Goal: Task Accomplishment & Management: Use online tool/utility

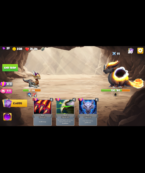
click at [112, 79] on img at bounding box center [123, 74] width 41 height 29
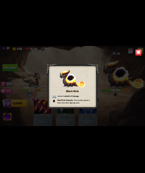
click at [136, 54] on img at bounding box center [138, 52] width 6 height 6
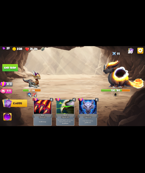
click at [5, 116] on img at bounding box center [7, 117] width 8 height 8
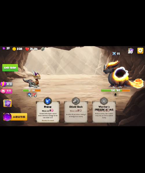
click at [47, 110] on div "Mana cost: 1" at bounding box center [47, 110] width 23 height 3
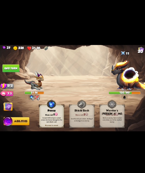
click at [12, 68] on button "End turn" at bounding box center [10, 67] width 16 height 7
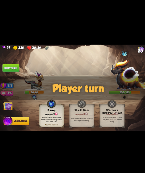
click at [9, 107] on img at bounding box center [7, 103] width 8 height 8
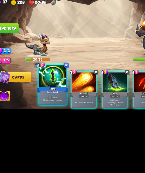
click at [41, 105] on div at bounding box center [42, 103] width 19 height 16
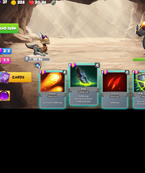
click at [58, 108] on div at bounding box center [64, 103] width 19 height 16
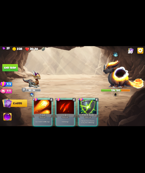
click at [39, 109] on div at bounding box center [42, 107] width 17 height 15
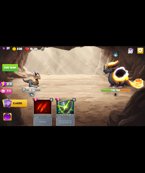
click at [114, 80] on img at bounding box center [123, 74] width 41 height 29
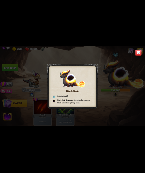
click at [139, 50] on img at bounding box center [138, 52] width 6 height 6
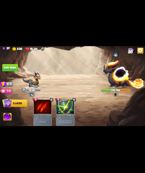
click at [14, 66] on button "End turn" at bounding box center [10, 67] width 16 height 7
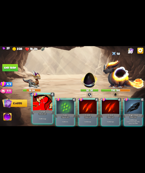
click at [39, 110] on div "Growl" at bounding box center [42, 112] width 23 height 5
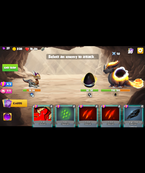
click at [88, 79] on img at bounding box center [89, 78] width 19 height 19
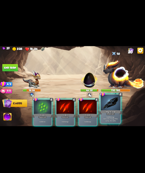
click at [116, 118] on p "Deal 10 damage. Reduce the damage of this card by 2 this battle." at bounding box center [110, 119] width 18 height 6
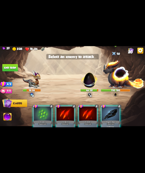
click at [122, 75] on img at bounding box center [123, 74] width 41 height 29
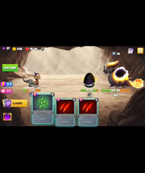
click at [40, 116] on div "Gain 6 armor." at bounding box center [42, 118] width 19 height 8
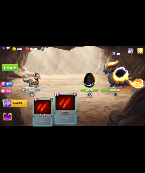
click at [64, 117] on div "Deal 5 damage." at bounding box center [64, 118] width 19 height 8
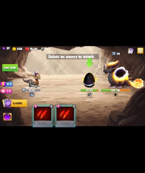
click at [87, 76] on img at bounding box center [89, 78] width 19 height 19
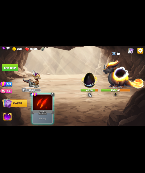
click at [40, 118] on p "Deal 5 damage." at bounding box center [42, 119] width 18 height 2
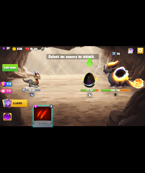
click at [87, 81] on img at bounding box center [89, 78] width 19 height 19
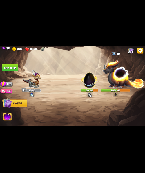
click at [90, 79] on img at bounding box center [89, 78] width 19 height 19
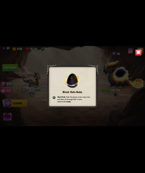
click at [139, 55] on img at bounding box center [138, 52] width 6 height 6
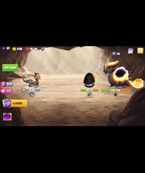
click at [10, 67] on button "End turn" at bounding box center [10, 67] width 16 height 7
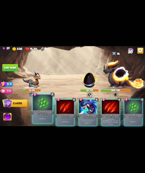
click at [39, 113] on div "Support card" at bounding box center [43, 114] width 10 height 2
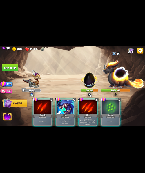
click at [110, 118] on div "Gain 6 armor." at bounding box center [109, 122] width 17 height 8
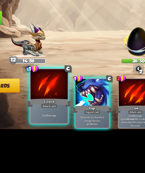
click at [39, 110] on div "Scratch" at bounding box center [42, 112] width 23 height 5
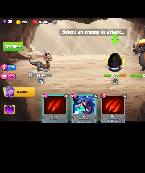
click at [87, 84] on img at bounding box center [89, 78] width 19 height 19
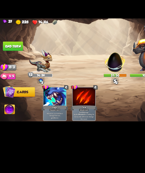
click at [6, 121] on img at bounding box center [7, 117] width 8 height 8
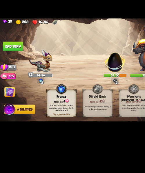
click at [48, 112] on div "Convert 50% of your current armor into bonus damage for the next attack card." at bounding box center [47, 115] width 23 height 9
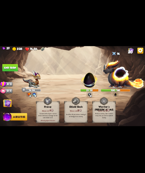
click at [14, 68] on button "End turn" at bounding box center [10, 67] width 16 height 7
click at [4, 104] on img at bounding box center [7, 103] width 8 height 8
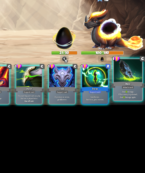
click at [133, 108] on div at bounding box center [132, 103] width 19 height 16
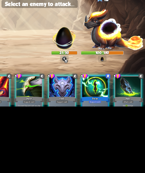
click at [90, 80] on img at bounding box center [89, 78] width 19 height 19
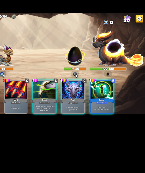
click at [88, 120] on p "If you have no armor, gain 10 armor." at bounding box center [87, 121] width 16 height 3
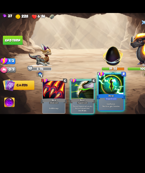
click at [92, 114] on div "Support card" at bounding box center [88, 114] width 10 height 2
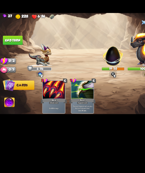
click at [10, 69] on button "End turn" at bounding box center [10, 67] width 16 height 7
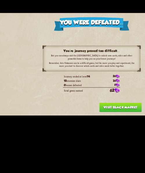
click at [105, 121] on button "Visit Black Market" at bounding box center [95, 120] width 34 height 7
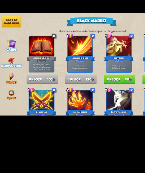
click at [7, 84] on img at bounding box center [8, 83] width 5 height 5
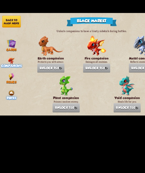
click at [5, 111] on div "Runes" at bounding box center [9, 111] width 18 height 8
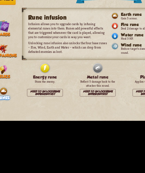
click at [77, 78] on div "Earth rune Gain 5 armor. Fire rune Deal 2 damage to all enemies. Water rune Hea…" at bounding box center [91, 74] width 36 height 27
click at [76, 77] on img at bounding box center [75, 76] width 5 height 5
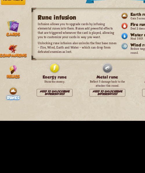
click at [9, 99] on span "Relics" at bounding box center [9, 100] width 8 height 3
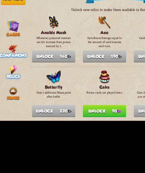
click at [10, 87] on span "Companions" at bounding box center [9, 87] width 16 height 3
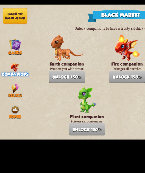
click at [6, 53] on button "Back to main menu" at bounding box center [9, 52] width 15 height 9
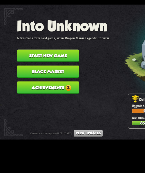
click at [29, 95] on button "Achievements 3" at bounding box center [28, 95] width 37 height 7
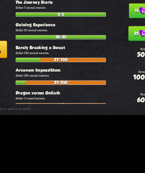
scroll to position [185, 0]
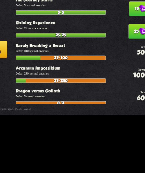
click at [27, 89] on button "Back to main menu" at bounding box center [18, 87] width 22 height 10
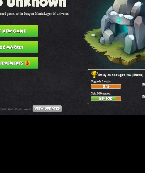
click at [34, 73] on button "Start new game" at bounding box center [28, 76] width 37 height 7
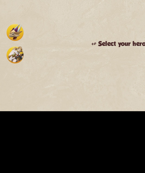
click at [8, 84] on img at bounding box center [9, 80] width 10 height 10
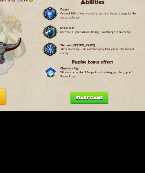
scroll to position [0, 0]
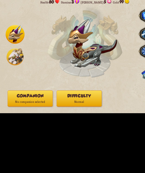
click at [11, 96] on img at bounding box center [9, 93] width 10 height 10
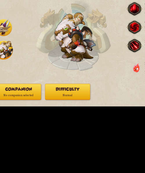
click at [45, 114] on button "Difficulty Normal" at bounding box center [47, 119] width 27 height 10
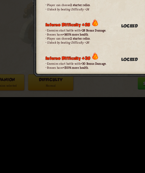
click at [32, 107] on div "Select game difficulty Normal difficulty Enemies don't gain any difficulty bonu…" at bounding box center [72, 86] width 145 height 81
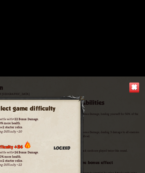
click at [136, 54] on img at bounding box center [138, 52] width 6 height 6
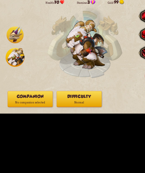
click at [10, 81] on img at bounding box center [9, 80] width 10 height 10
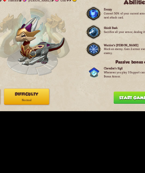
click at [108, 120] on button "Start game" at bounding box center [111, 118] width 23 height 7
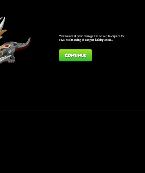
click at [97, 92] on button "Continue" at bounding box center [97, 93] width 20 height 7
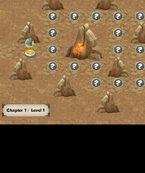
click at [17, 85] on img at bounding box center [19, 84] width 7 height 5
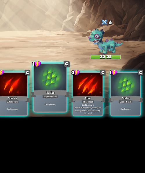
click at [81, 104] on div at bounding box center [87, 103] width 19 height 16
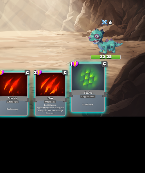
click at [105, 108] on div at bounding box center [110, 103] width 19 height 16
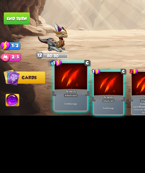
click at [37, 104] on div at bounding box center [42, 103] width 19 height 16
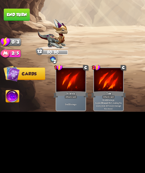
click at [3, 120] on button "Abilities" at bounding box center [7, 117] width 8 height 8
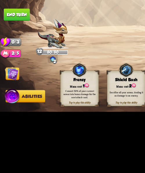
click at [68, 110] on div "Mana cost: 2" at bounding box center [75, 110] width 23 height 3
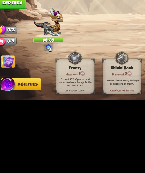
click at [14, 68] on button "End turn" at bounding box center [10, 67] width 16 height 7
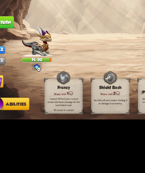
click at [10, 103] on img at bounding box center [7, 103] width 8 height 8
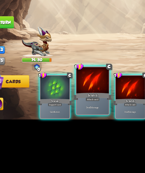
click at [70, 109] on div at bounding box center [64, 103] width 19 height 16
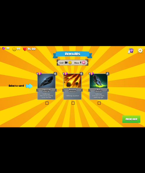
click at [45, 102] on label at bounding box center [45, 102] width 0 height 0
click at [0, 0] on input "checkbox" at bounding box center [0, 0] width 0 height 0
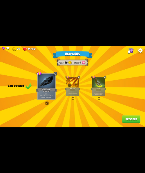
click at [136, 120] on button "Proceed" at bounding box center [131, 118] width 18 height 7
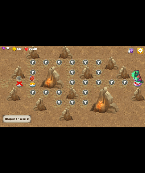
click at [29, 83] on img at bounding box center [32, 84] width 7 height 5
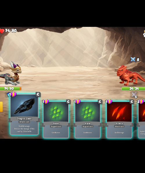
click at [37, 112] on div "Dragon Glass" at bounding box center [42, 112] width 23 height 5
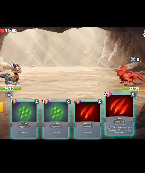
click at [101, 117] on p "Deal 12 damage. Applies Wound effect, making the enemy take 20% more damage thi…" at bounding box center [110, 119] width 18 height 8
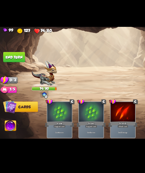
click at [9, 66] on button "End turn" at bounding box center [10, 67] width 16 height 7
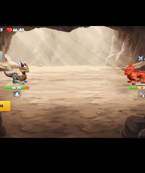
click at [49, 76] on img at bounding box center [72, 86] width 145 height 81
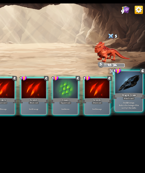
click at [127, 101] on div at bounding box center [132, 103] width 19 height 16
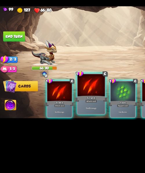
click at [63, 107] on div at bounding box center [64, 103] width 19 height 16
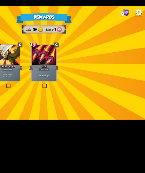
click at [73, 83] on div "Rewards Gold 36 Mana 1 Select a card 2 C Tactical Strike Attack card Deal 7 dam…" at bounding box center [72, 86] width 145 height 81
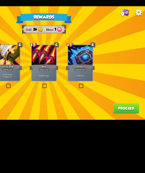
click at [73, 88] on div "Maul" at bounding box center [72, 89] width 21 height 5
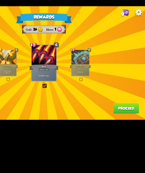
click at [136, 121] on button "Proceed" at bounding box center [131, 118] width 18 height 7
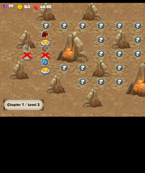
click at [31, 74] on img at bounding box center [32, 75] width 7 height 5
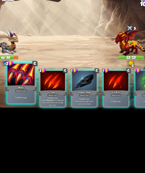
click at [40, 101] on div at bounding box center [42, 103] width 19 height 16
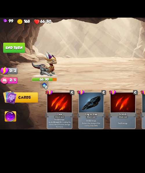
click at [12, 66] on button "End turn" at bounding box center [10, 67] width 16 height 7
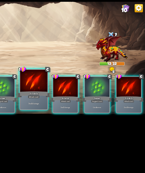
click at [64, 101] on div at bounding box center [64, 103] width 19 height 16
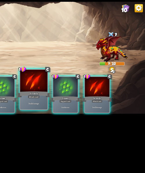
click at [64, 102] on div at bounding box center [64, 103] width 19 height 16
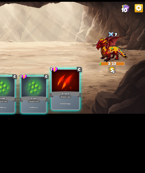
click at [81, 104] on div at bounding box center [87, 103] width 19 height 16
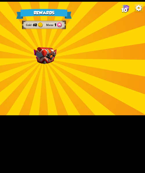
click at [76, 79] on img at bounding box center [73, 84] width 16 height 12
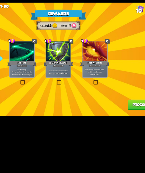
click at [50, 84] on div at bounding box center [46, 81] width 17 height 15
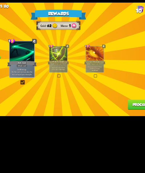
click at [124, 118] on button "Proceed" at bounding box center [131, 118] width 18 height 7
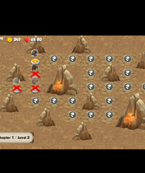
click at [30, 59] on img at bounding box center [31, 57] width 5 height 5
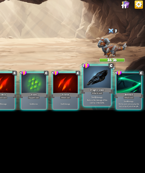
click at [103, 103] on div at bounding box center [110, 103] width 19 height 16
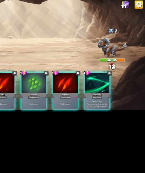
click at [103, 103] on div at bounding box center [109, 107] width 17 height 15
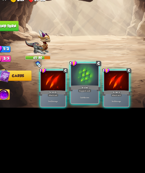
click at [61, 106] on div at bounding box center [64, 103] width 19 height 16
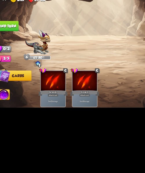
click at [14, 68] on button "End turn" at bounding box center [10, 67] width 16 height 7
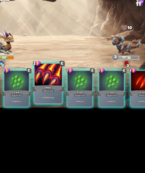
click at [61, 109] on div at bounding box center [64, 103] width 19 height 16
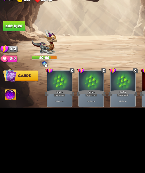
click at [8, 71] on button "End turn" at bounding box center [10, 67] width 16 height 7
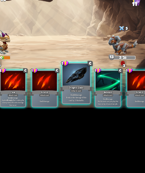
click at [86, 102] on div at bounding box center [87, 103] width 19 height 16
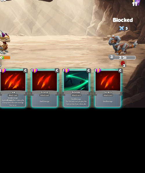
click at [86, 102] on div at bounding box center [87, 107] width 17 height 15
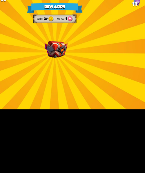
click at [74, 87] on img at bounding box center [73, 84] width 16 height 12
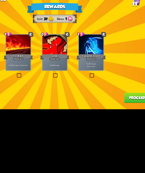
click at [74, 89] on div "Growl" at bounding box center [72, 89] width 21 height 5
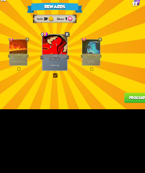
click at [122, 122] on button "Proceed" at bounding box center [131, 118] width 18 height 7
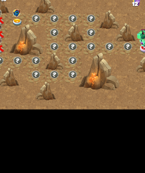
click at [47, 63] on img at bounding box center [45, 64] width 7 height 5
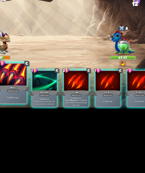
click at [44, 106] on div at bounding box center [42, 103] width 19 height 16
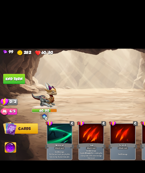
click at [10, 69] on button "End turn" at bounding box center [10, 67] width 16 height 7
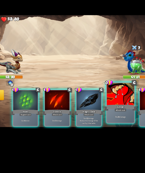
click at [108, 112] on div "Growl" at bounding box center [110, 112] width 23 height 5
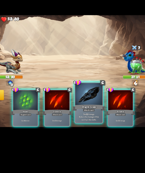
click at [89, 110] on div "Dragon Glass" at bounding box center [87, 112] width 23 height 5
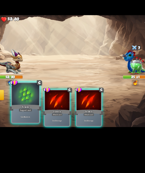
click at [36, 105] on div at bounding box center [42, 103] width 19 height 16
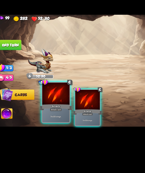
click at [36, 115] on div "Deal 5 damage." at bounding box center [42, 118] width 19 height 8
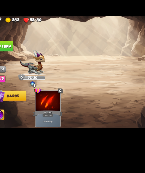
click at [11, 116] on img at bounding box center [7, 117] width 8 height 8
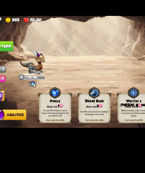
click at [79, 115] on div "Sacrifice all your armor, dealing it as damage to an enemy." at bounding box center [75, 116] width 21 height 4
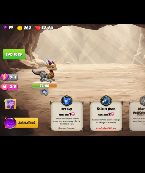
click at [3, 68] on button "End turn" at bounding box center [10, 67] width 16 height 7
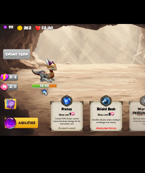
click at [7, 99] on img at bounding box center [72, 86] width 145 height 81
click at [8, 101] on img at bounding box center [7, 103] width 8 height 8
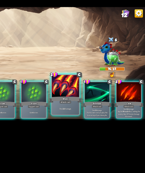
click at [92, 112] on div "Maul" at bounding box center [87, 112] width 23 height 5
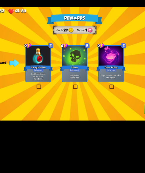
click at [48, 97] on b "One-off card." at bounding box center [46, 98] width 6 height 2
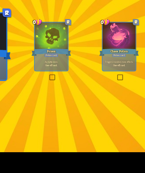
click at [73, 95] on div "Apply 4 poison. One-off card." at bounding box center [72, 92] width 13 height 5
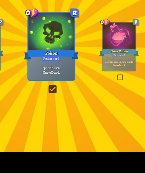
click at [97, 98] on label at bounding box center [97, 98] width 0 height 0
click at [0, 0] on input "checkbox" at bounding box center [0, 0] width 0 height 0
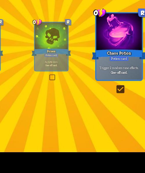
click at [71, 98] on label at bounding box center [71, 98] width 0 height 0
click at [0, 0] on input "checkbox" at bounding box center [0, 0] width 0 height 0
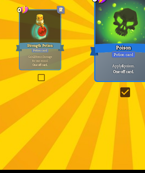
click at [45, 98] on label at bounding box center [45, 98] width 0 height 0
click at [0, 0] on input "checkbox" at bounding box center [0, 0] width 0 height 0
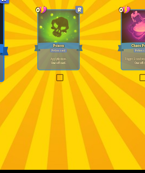
click at [71, 98] on label at bounding box center [71, 98] width 0 height 0
click at [0, 0] on input "checkbox" at bounding box center [0, 0] width 0 height 0
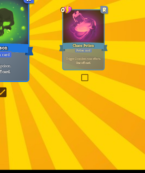
click at [97, 98] on label at bounding box center [97, 98] width 0 height 0
click at [0, 0] on input "checkbox" at bounding box center [0, 0] width 0 height 0
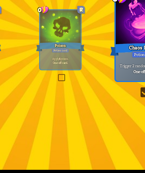
click at [72, 96] on div "Apply 4 poison. One-off card." at bounding box center [72, 92] width 13 height 5
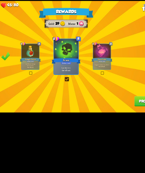
click at [128, 122] on button "Proceed" at bounding box center [131, 118] width 18 height 7
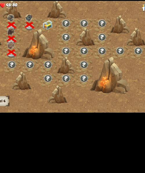
click at [57, 61] on img at bounding box center [58, 63] width 7 height 7
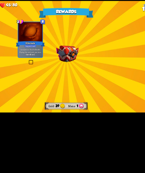
click at [78, 88] on img at bounding box center [73, 84] width 16 height 12
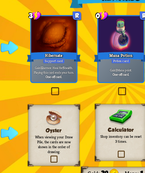
click at [45, 89] on label at bounding box center [45, 89] width 0 height 0
click at [0, 0] on input "checkbox" at bounding box center [0, 0] width 0 height 0
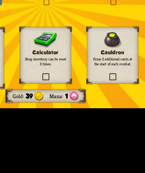
click at [71, 112] on div "Calculator Shop inventory can be reset 3 times." at bounding box center [72, 107] width 20 height 22
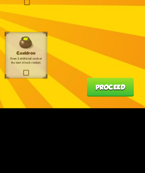
click at [134, 118] on button "Proceed" at bounding box center [131, 118] width 18 height 7
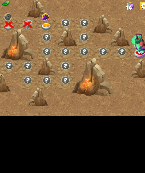
click at [69, 68] on div at bounding box center [72, 64] width 13 height 10
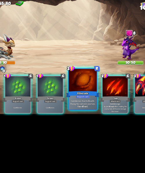
click at [86, 102] on div at bounding box center [87, 103] width 19 height 16
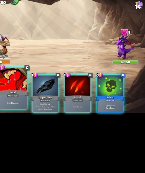
click at [39, 110] on div "Growl" at bounding box center [42, 112] width 23 height 5
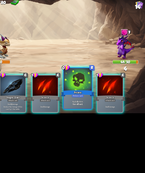
click at [82, 108] on div at bounding box center [87, 103] width 19 height 16
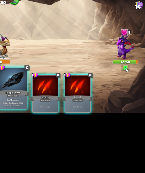
click at [47, 113] on div "Dragon Glass" at bounding box center [42, 112] width 23 height 5
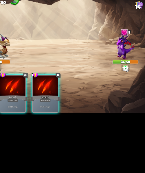
click at [47, 113] on div "Scratch" at bounding box center [42, 115] width 21 height 5
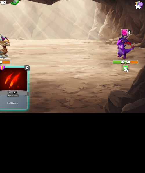
click at [47, 113] on div "Scratch" at bounding box center [42, 112] width 23 height 5
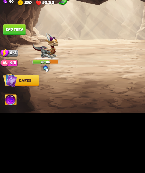
click at [8, 68] on button "End turn" at bounding box center [10, 67] width 16 height 7
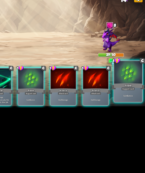
click at [127, 108] on div at bounding box center [132, 103] width 19 height 16
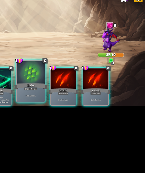
click at [64, 111] on div "Scales" at bounding box center [64, 112] width 23 height 5
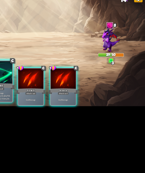
click at [45, 111] on div "Rebound" at bounding box center [42, 112] width 23 height 5
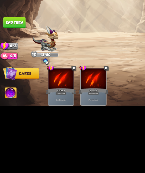
click at [22, 100] on button "Cards" at bounding box center [15, 103] width 24 height 8
click at [8, 115] on img at bounding box center [7, 117] width 8 height 8
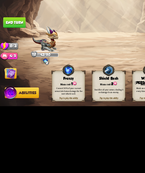
click at [77, 101] on img at bounding box center [75, 101] width 9 height 10
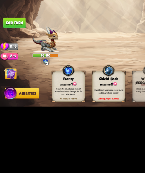
click at [9, 68] on button "End turn" at bounding box center [10, 67] width 16 height 7
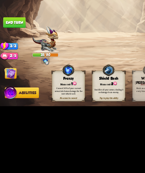
click at [9, 102] on img at bounding box center [7, 103] width 8 height 8
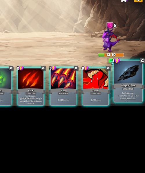
click at [136, 109] on div at bounding box center [132, 103] width 19 height 16
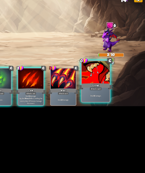
click at [103, 111] on div "Growl" at bounding box center [110, 112] width 23 height 5
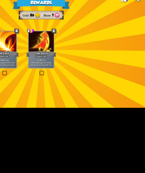
click at [73, 81] on img at bounding box center [73, 84] width 16 height 12
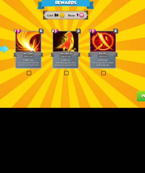
click at [45, 89] on div "Last Punch" at bounding box center [46, 89] width 21 height 5
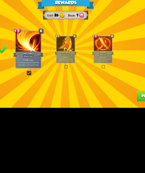
click at [124, 121] on button "Proceed" at bounding box center [131, 118] width 18 height 7
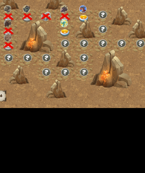
click at [72, 73] on img at bounding box center [71, 75] width 7 height 5
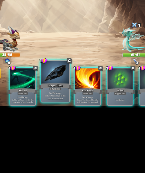
click at [62, 101] on div at bounding box center [64, 103] width 19 height 16
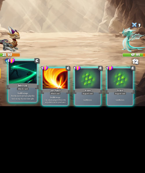
click at [46, 106] on div at bounding box center [42, 103] width 19 height 16
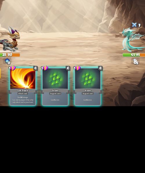
click at [46, 106] on div at bounding box center [42, 107] width 17 height 15
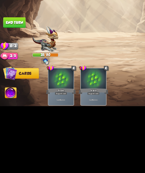
click at [10, 69] on button "End turn" at bounding box center [10, 67] width 16 height 7
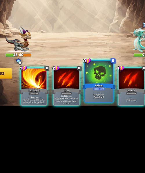
click at [83, 104] on div at bounding box center [87, 103] width 19 height 16
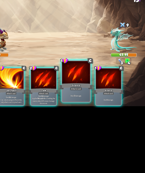
click at [94, 107] on div at bounding box center [87, 103] width 19 height 16
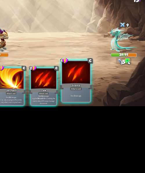
click at [93, 107] on div at bounding box center [87, 103] width 19 height 16
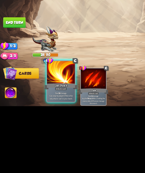
click at [43, 110] on div "Last Punch" at bounding box center [42, 112] width 23 height 5
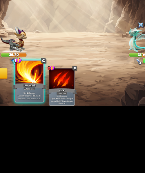
click at [47, 112] on div "Last Punch" at bounding box center [42, 112] width 23 height 5
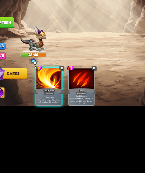
click at [11, 116] on img at bounding box center [7, 117] width 8 height 8
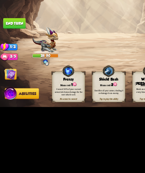
click at [10, 67] on button "End turn" at bounding box center [10, 67] width 16 height 7
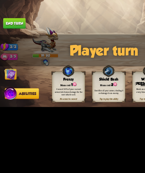
click at [8, 100] on img at bounding box center [7, 103] width 8 height 8
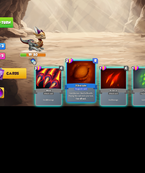
click at [67, 116] on p "Gain 12 armor. Heal for 5 health. Playing this card ends your turn." at bounding box center [65, 118] width 18 height 4
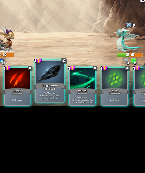
click at [71, 103] on div at bounding box center [64, 103] width 19 height 16
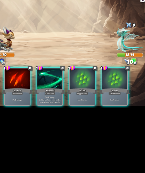
click at [71, 103] on div at bounding box center [64, 107] width 17 height 15
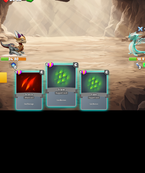
click at [61, 100] on div at bounding box center [64, 103] width 19 height 16
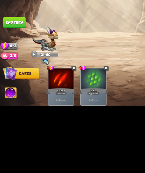
click at [6, 114] on img at bounding box center [7, 117] width 8 height 8
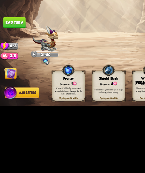
click at [8, 71] on button "End turn" at bounding box center [10, 67] width 16 height 7
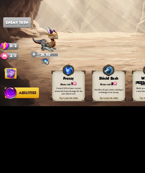
click at [9, 105] on img at bounding box center [7, 103] width 8 height 8
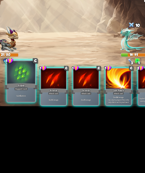
click at [44, 109] on div at bounding box center [42, 103] width 19 height 16
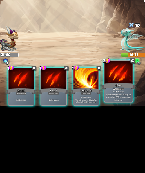
click at [103, 117] on p "Deal 12 damage. Applies Wound effect, making the enemy take 20% more damage thi…" at bounding box center [110, 119] width 18 height 8
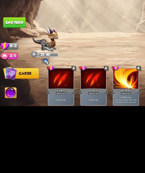
click at [9, 115] on img at bounding box center [7, 117] width 8 height 8
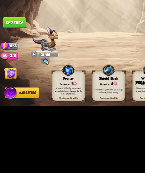
click at [77, 107] on div "Shield Bash" at bounding box center [75, 106] width 23 height 3
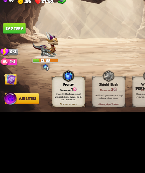
click at [4, 66] on button "End turn" at bounding box center [10, 67] width 16 height 7
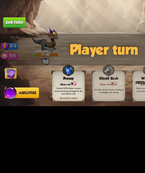
click at [7, 105] on img at bounding box center [7, 103] width 8 height 8
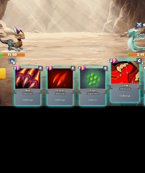
click at [102, 105] on div at bounding box center [110, 103] width 19 height 16
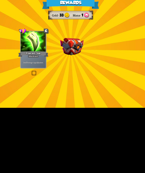
click at [73, 87] on img at bounding box center [73, 84] width 16 height 12
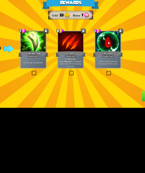
click at [45, 102] on label at bounding box center [45, 102] width 0 height 0
click at [0, 0] on input "checkbox" at bounding box center [0, 0] width 0 height 0
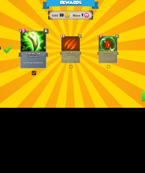
click at [101, 98] on div "Rewards Gold 33 Mana 1 Card selected 1 C Poisoned Claw Attack card Deal 7 damag…" at bounding box center [72, 86] width 145 height 81
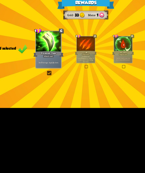
click at [94, 90] on div "Heal for 1 health every time the enemy is hit this round." at bounding box center [98, 92] width 13 height 5
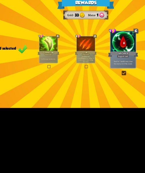
click at [50, 90] on div "Poisoned Claw" at bounding box center [46, 88] width 15 height 3
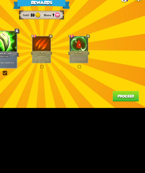
click at [125, 118] on button "Proceed" at bounding box center [131, 118] width 18 height 7
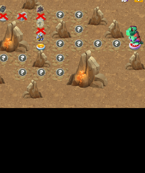
click at [72, 82] on img at bounding box center [71, 84] width 7 height 5
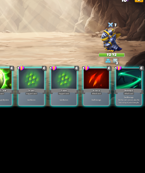
click at [77, 107] on div "1 C Poisoned Claw Attack card Deal 7 damage. Apply 3 poison. 1 C Scales Support…" at bounding box center [87, 109] width 116 height 36
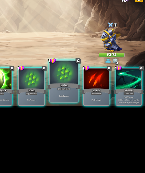
click at [81, 108] on div at bounding box center [87, 103] width 19 height 16
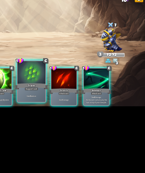
click at [69, 109] on div at bounding box center [64, 103] width 19 height 16
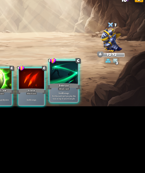
click at [87, 108] on div at bounding box center [87, 103] width 19 height 16
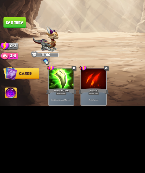
click at [11, 115] on img at bounding box center [7, 117] width 8 height 8
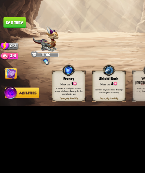
click at [12, 63] on img at bounding box center [72, 87] width 145 height 82
click at [12, 66] on button "End turn" at bounding box center [10, 67] width 16 height 7
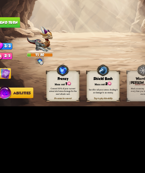
click at [10, 101] on img at bounding box center [7, 103] width 8 height 8
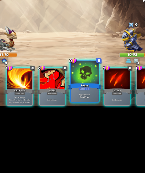
click at [80, 101] on div at bounding box center [87, 103] width 19 height 16
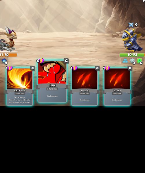
click at [67, 104] on div at bounding box center [64, 103] width 19 height 16
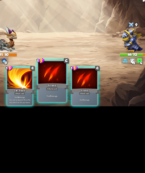
click at [66, 106] on div at bounding box center [64, 103] width 19 height 16
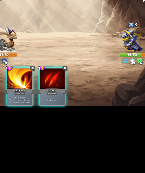
click at [66, 106] on div at bounding box center [65, 107] width 18 height 15
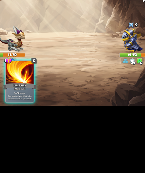
click at [48, 111] on div "Last Punch" at bounding box center [42, 112] width 23 height 5
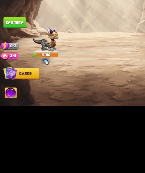
click at [10, 119] on img at bounding box center [7, 117] width 8 height 8
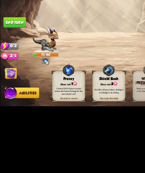
click at [87, 111] on div "Sacrifice all your armor, dealing it as damage to an enemy." at bounding box center [75, 115] width 23 height 9
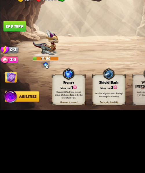
click at [16, 68] on button "End turn" at bounding box center [10, 67] width 16 height 7
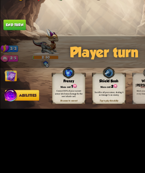
click at [8, 101] on img at bounding box center [7, 103] width 8 height 8
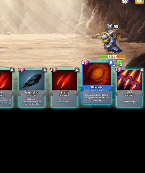
click at [105, 99] on div at bounding box center [110, 103] width 19 height 16
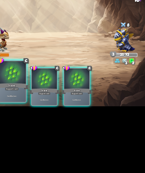
click at [46, 102] on div at bounding box center [42, 103] width 19 height 16
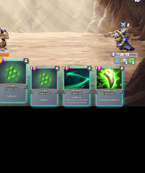
click at [47, 105] on div at bounding box center [42, 103] width 19 height 16
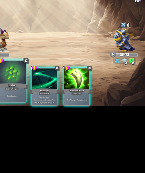
click at [47, 105] on div at bounding box center [42, 103] width 19 height 16
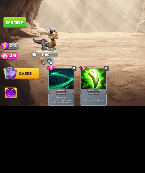
click at [13, 65] on button "End turn" at bounding box center [10, 67] width 16 height 7
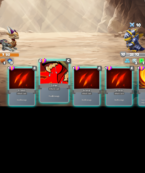
click at [68, 108] on div at bounding box center [64, 103] width 19 height 16
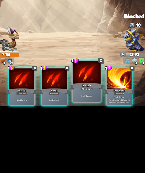
click at [83, 108] on div at bounding box center [87, 103] width 19 height 16
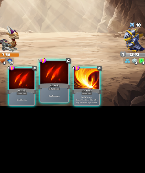
click at [66, 112] on div "Scratch" at bounding box center [64, 112] width 23 height 5
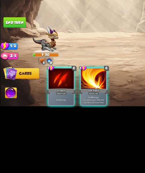
click at [38, 113] on div "Scratch" at bounding box center [42, 115] width 21 height 5
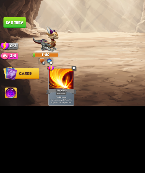
click at [8, 113] on img at bounding box center [7, 117] width 8 height 8
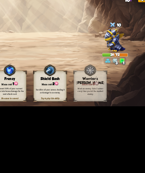
click at [115, 82] on img at bounding box center [121, 80] width 15 height 17
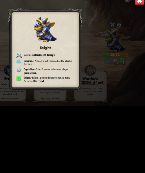
click at [136, 53] on img at bounding box center [138, 52] width 6 height 6
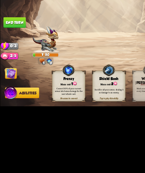
click at [11, 67] on button "End turn" at bounding box center [10, 67] width 16 height 7
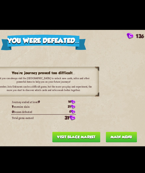
click at [98, 118] on button "Visit Black Market" at bounding box center [96, 120] width 34 height 7
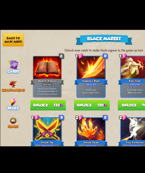
click at [10, 99] on span "Relics" at bounding box center [9, 100] width 8 height 3
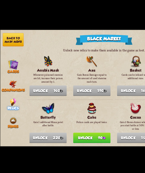
click at [8, 103] on nav "Back to main menu Cards Companions Relics Runes" at bounding box center [9, 87] width 18 height 82
click at [9, 81] on img at bounding box center [8, 83] width 5 height 5
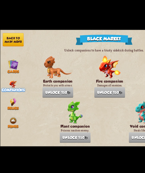
click at [7, 51] on button "Back to main menu" at bounding box center [9, 52] width 15 height 9
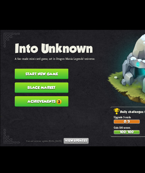
click at [26, 75] on button "Start new game" at bounding box center [28, 76] width 37 height 7
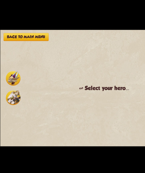
click at [8, 92] on img at bounding box center [9, 93] width 10 height 10
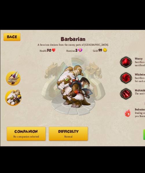
click at [25, 114] on button "Companion No companion selected" at bounding box center [18, 119] width 27 height 10
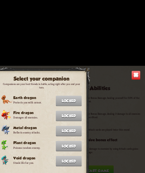
click at [137, 54] on img at bounding box center [138, 52] width 6 height 6
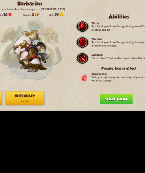
click at [110, 119] on button "Start game" at bounding box center [111, 118] width 23 height 7
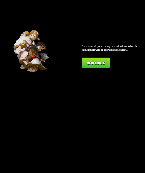
click at [96, 95] on button "Continue" at bounding box center [97, 93] width 20 height 7
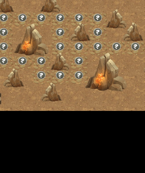
click at [132, 79] on img at bounding box center [140, 76] width 17 height 13
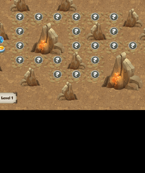
click at [22, 84] on img at bounding box center [19, 84] width 7 height 5
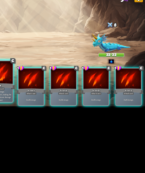
click at [46, 106] on div at bounding box center [42, 103] width 19 height 16
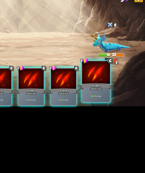
click at [105, 114] on div "Scratch" at bounding box center [110, 112] width 23 height 5
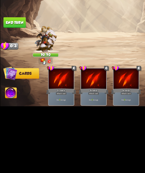
click at [10, 66] on button "End turn" at bounding box center [10, 67] width 16 height 7
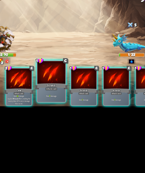
click at [62, 118] on div "Deal 7 damage." at bounding box center [64, 119] width 19 height 8
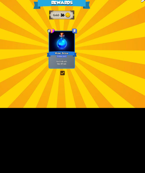
click at [74, 83] on div at bounding box center [73, 81] width 18 height 15
click at [74, 84] on div at bounding box center [73, 81] width 18 height 15
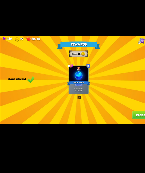
click at [128, 119] on button "Proceed" at bounding box center [131, 118] width 18 height 7
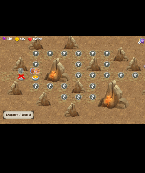
click at [32, 90] on img at bounding box center [33, 92] width 6 height 6
click at [32, 82] on img at bounding box center [32, 84] width 7 height 5
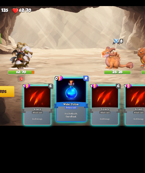
click at [69, 108] on div at bounding box center [64, 103] width 19 height 16
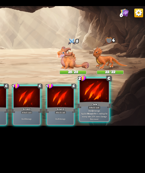
click at [114, 117] on p "Deal 12 damage. Applies Wound effect, making the enemy take 20% more damage thi…" at bounding box center [110, 119] width 18 height 8
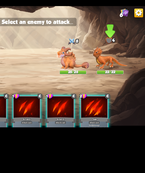
click at [117, 83] on img at bounding box center [120, 80] width 23 height 15
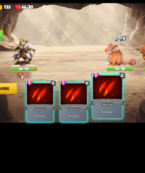
click at [89, 103] on div at bounding box center [87, 103] width 19 height 16
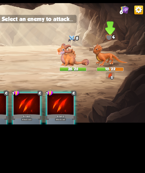
click at [118, 81] on img at bounding box center [120, 80] width 23 height 15
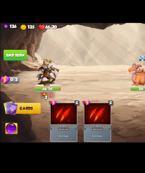
click at [18, 68] on img at bounding box center [72, 87] width 145 height 82
click at [14, 67] on button "End turn" at bounding box center [10, 67] width 16 height 7
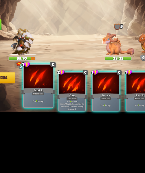
click at [44, 109] on div at bounding box center [42, 103] width 19 height 16
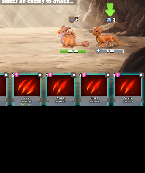
click at [116, 82] on img at bounding box center [120, 80] width 23 height 15
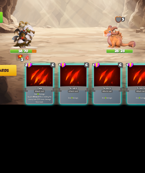
click at [45, 103] on div at bounding box center [43, 107] width 18 height 15
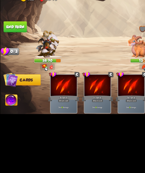
click at [9, 67] on button "End turn" at bounding box center [10, 67] width 16 height 7
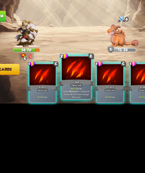
click at [63, 106] on div at bounding box center [64, 103] width 19 height 16
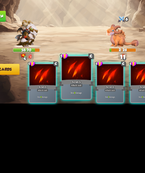
click at [63, 106] on div at bounding box center [64, 103] width 19 height 16
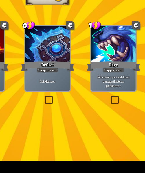
click at [77, 95] on p "Gain 4 armor." at bounding box center [72, 96] width 17 height 2
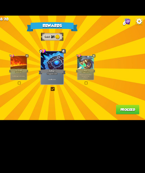
click at [124, 122] on button "Proceed" at bounding box center [131, 118] width 18 height 7
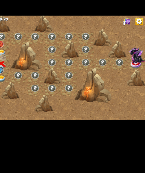
click at [126, 122] on div at bounding box center [89, 88] width 179 height 85
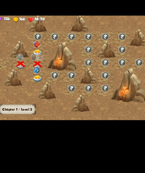
click at [31, 95] on img at bounding box center [32, 94] width 7 height 5
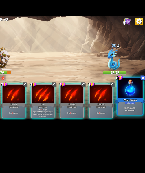
click at [135, 116] on div "Heal for 4 health. One-off card." at bounding box center [132, 119] width 19 height 8
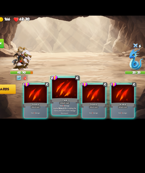
click at [60, 116] on div "Deal 9 damage. Applies Wound effect, making the enemy take 20% more damage this…" at bounding box center [64, 119] width 19 height 8
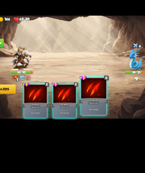
click at [85, 106] on div at bounding box center [87, 103] width 19 height 16
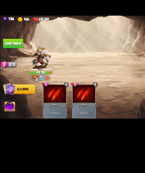
click at [12, 70] on button "End turn" at bounding box center [10, 67] width 16 height 7
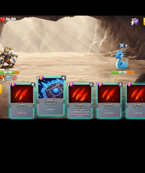
click at [67, 118] on p "Gain 4 armor." at bounding box center [65, 119] width 18 height 2
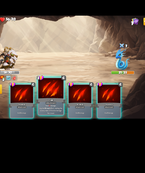
click at [62, 117] on p "Deal 10 damage. Applies Wound effect, making the enemy take 20% more damage thi…" at bounding box center [65, 119] width 18 height 8
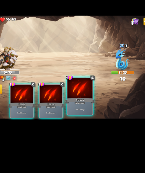
click at [88, 116] on div "Deal 5 damage." at bounding box center [87, 119] width 19 height 8
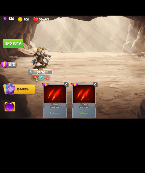
click at [12, 69] on button "End turn" at bounding box center [10, 67] width 16 height 7
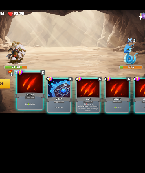
click at [42, 116] on div "Deal 6 damage." at bounding box center [42, 119] width 19 height 8
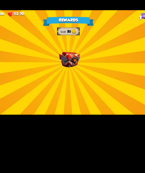
click at [77, 90] on img at bounding box center [73, 84] width 16 height 12
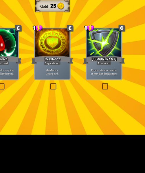
click at [97, 102] on label at bounding box center [97, 102] width 0 height 0
click at [0, 0] on input "checkbox" at bounding box center [0, 0] width 0 height 0
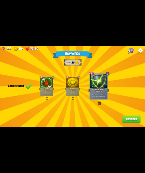
click at [135, 120] on button "Proceed" at bounding box center [131, 118] width 18 height 7
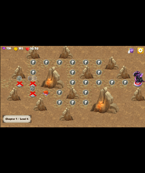
click at [45, 93] on img at bounding box center [45, 93] width 7 height 6
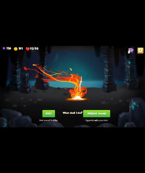
click at [46, 116] on button "Rest" at bounding box center [48, 113] width 12 height 7
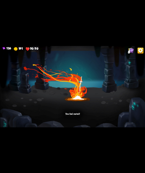
click at [32, 56] on div "You feel rested!" at bounding box center [72, 87] width 145 height 82
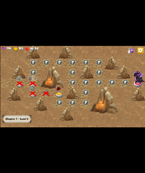
click at [62, 90] on div at bounding box center [59, 94] width 13 height 10
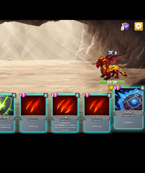
click at [137, 112] on div "Deflect" at bounding box center [132, 112] width 23 height 5
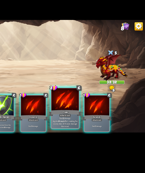
click at [85, 114] on div "Attack card" at bounding box center [88, 114] width 8 height 2
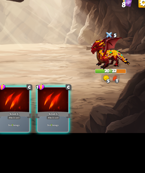
click at [95, 113] on div "Scratch" at bounding box center [87, 115] width 21 height 5
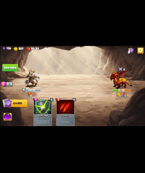
click at [10, 69] on button "End turn" at bounding box center [10, 67] width 16 height 7
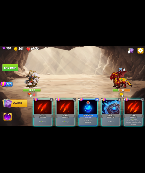
click at [91, 123] on div "Heal for 4 health. One-off card." at bounding box center [88, 122] width 18 height 8
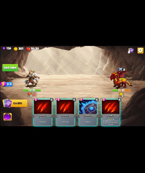
click at [107, 124] on div "1 C Scratch Attack card Deal 7 damage. 1 C Scratch Attack card Deal 7 damage. 0…" at bounding box center [87, 109] width 116 height 36
click at [118, 109] on div at bounding box center [111, 107] width 18 height 15
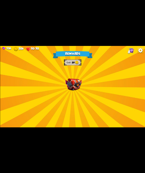
click at [79, 82] on img at bounding box center [73, 84] width 16 height 12
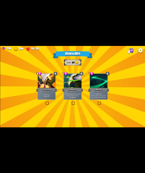
click at [51, 91] on div "Tactical Strike" at bounding box center [46, 89] width 21 height 5
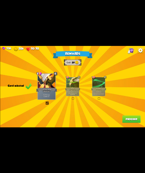
click at [137, 122] on button "Proceed" at bounding box center [131, 118] width 18 height 7
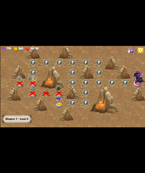
click at [58, 101] on div at bounding box center [59, 104] width 13 height 10
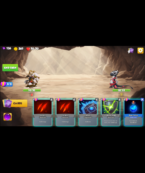
click at [86, 125] on div "1 C Scratch Attack card Deal 5 damage. 1 C Scratch Attack card Deal 5 damage. 0…" at bounding box center [87, 109] width 116 height 36
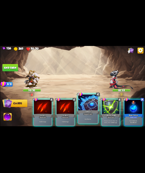
click at [92, 119] on p "Gain 4 armor." at bounding box center [88, 119] width 18 height 2
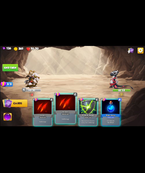
click at [63, 112] on div "Scratch" at bounding box center [64, 112] width 23 height 5
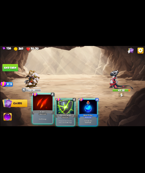
click at [38, 115] on div "Deal 5 damage." at bounding box center [42, 119] width 19 height 8
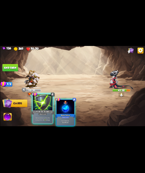
click at [40, 121] on p "Remove all armor from the enemy, then deal 5 damage." at bounding box center [42, 119] width 18 height 4
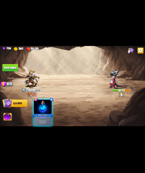
click at [5, 65] on button "End turn" at bounding box center [10, 67] width 16 height 7
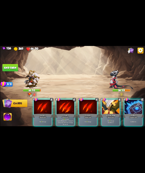
click at [110, 120] on b "9" at bounding box center [109, 121] width 1 height 2
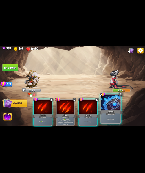
click at [115, 119] on p "Gain 4 armor." at bounding box center [110, 119] width 18 height 2
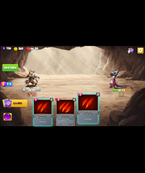
click at [91, 119] on p "Deal 8 damage." at bounding box center [88, 119] width 18 height 2
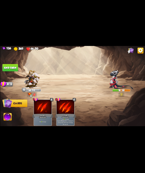
click at [11, 67] on button "End turn" at bounding box center [10, 67] width 16 height 7
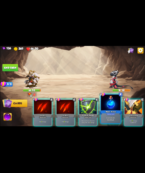
click at [114, 121] on div "One-off card." at bounding box center [110, 120] width 18 height 2
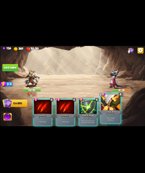
click at [116, 120] on p "Deal 10 damage. Gain 8 armor." at bounding box center [110, 119] width 18 height 4
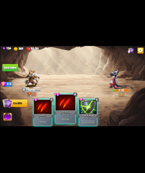
click at [62, 117] on div "Deal 9 damage." at bounding box center [64, 119] width 19 height 8
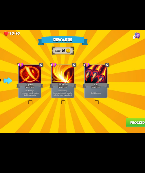
click at [97, 96] on b "20" at bounding box center [97, 96] width 1 height 2
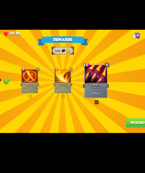
click at [132, 122] on button "Proceed" at bounding box center [131, 118] width 18 height 7
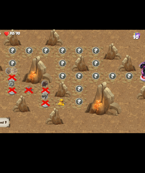
click at [71, 107] on div at bounding box center [72, 104] width 13 height 10
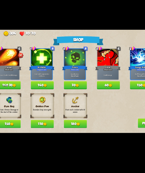
click at [45, 92] on button "140" at bounding box center [44, 89] width 18 height 6
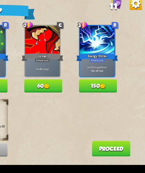
click at [99, 90] on img at bounding box center [97, 89] width 3 height 3
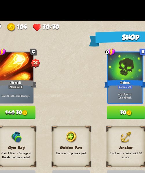
click at [68, 92] on button "70" at bounding box center [70, 89] width 18 height 6
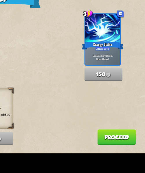
click at [133, 122] on button "Proceed" at bounding box center [128, 119] width 18 height 7
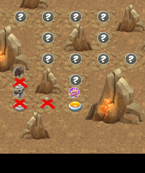
scroll to position [0, 1]
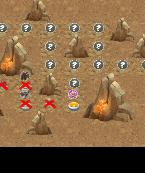
click at [84, 107] on img at bounding box center [84, 105] width 7 height 5
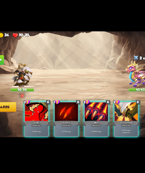
click at [42, 113] on div "Growl" at bounding box center [42, 115] width 21 height 5
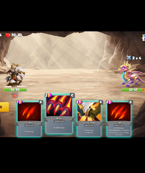
click at [65, 117] on div "Deal 20 damage." at bounding box center [64, 119] width 19 height 8
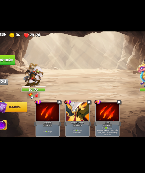
click at [13, 69] on button "End turn" at bounding box center [10, 67] width 16 height 7
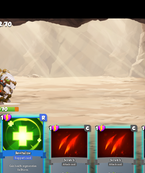
click at [43, 108] on div at bounding box center [42, 103] width 19 height 16
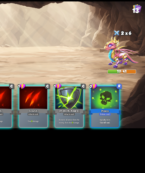
click at [115, 109] on div at bounding box center [111, 107] width 18 height 15
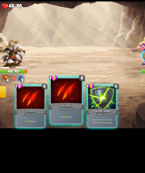
click at [66, 108] on div at bounding box center [64, 103] width 19 height 16
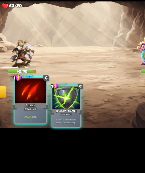
click at [45, 111] on div "Scratch" at bounding box center [42, 112] width 23 height 5
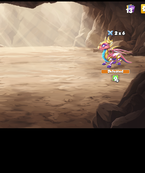
scroll to position [0, 0]
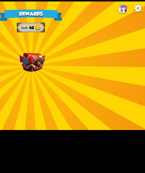
click at [71, 81] on img at bounding box center [73, 84] width 16 height 12
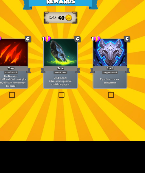
click at [99, 99] on div "If you have no armor, gain 10 armor." at bounding box center [99, 96] width 18 height 8
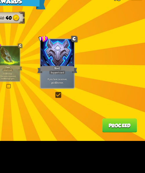
click at [139, 121] on button "Proceed" at bounding box center [131, 118] width 18 height 7
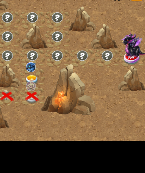
click at [86, 97] on img at bounding box center [84, 98] width 5 height 5
click at [87, 94] on img at bounding box center [85, 94] width 7 height 5
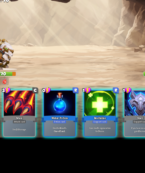
click at [63, 113] on div "Water Potion" at bounding box center [65, 115] width 21 height 5
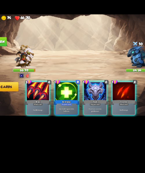
click at [40, 113] on div "Maul" at bounding box center [42, 115] width 21 height 5
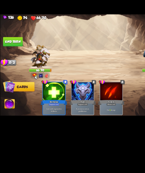
click at [17, 69] on button "End turn" at bounding box center [10, 67] width 16 height 7
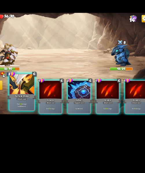
click at [38, 114] on div "Tactical Strike" at bounding box center [42, 112] width 23 height 5
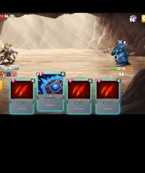
click at [63, 116] on div "Gain 4 armor." at bounding box center [64, 119] width 19 height 8
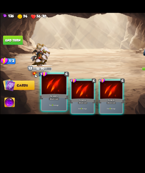
click at [49, 114] on div "Scratch" at bounding box center [42, 112] width 23 height 5
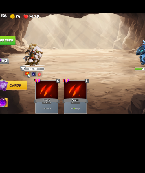
click at [11, 68] on button "End turn" at bounding box center [10, 67] width 16 height 7
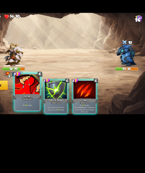
click at [36, 114] on div "Growl" at bounding box center [42, 112] width 23 height 5
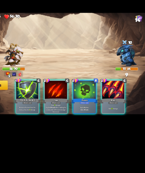
click at [88, 124] on div "1 C [PERSON_NAME] Attack card Remove all armor from the enemy, then deal 9 dama…" at bounding box center [87, 109] width 116 height 36
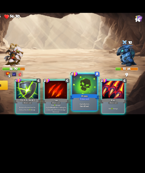
click at [92, 118] on p "Apply 4 poison." at bounding box center [88, 118] width 18 height 2
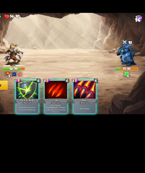
click at [89, 113] on div "Maul" at bounding box center [87, 115] width 21 height 5
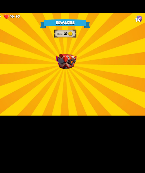
click at [69, 79] on img at bounding box center [73, 84] width 16 height 12
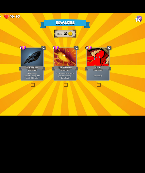
click at [53, 97] on p "Deal 12 damage. Reduce the damage of this card by 2 this battle." at bounding box center [46, 95] width 17 height 5
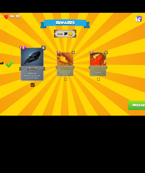
click at [129, 121] on button "Proceed" at bounding box center [131, 118] width 18 height 7
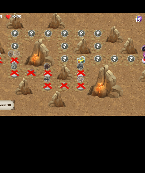
click at [88, 87] on div at bounding box center [85, 84] width 13 height 10
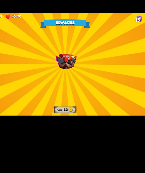
click at [72, 83] on img at bounding box center [73, 84] width 16 height 12
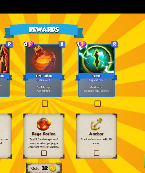
click at [75, 75] on div "Fire Potion" at bounding box center [72, 77] width 21 height 5
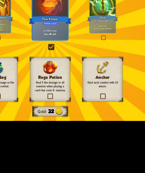
click at [72, 105] on h3 "Rage Potion" at bounding box center [72, 105] width 16 height 2
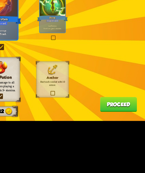
click at [125, 122] on button "Proceed" at bounding box center [131, 118] width 18 height 7
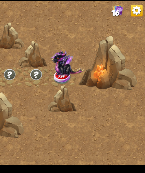
scroll to position [0, 88]
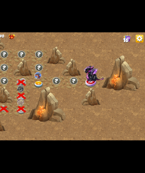
click at [69, 84] on div at bounding box center [64, 84] width 13 height 10
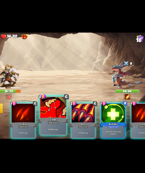
click at [63, 115] on div "Attack card" at bounding box center [65, 114] width 8 height 2
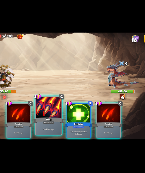
click at [68, 115] on div "Attack card" at bounding box center [65, 114] width 8 height 2
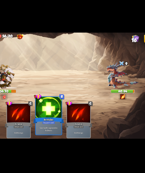
click at [62, 112] on div "Revitalize" at bounding box center [64, 112] width 23 height 5
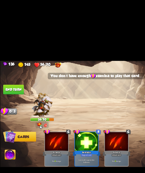
click at [15, 64] on button "End turn" at bounding box center [10, 67] width 16 height 7
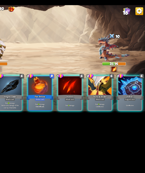
scroll to position [0, 0]
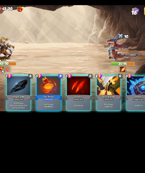
click at [63, 121] on div "Deal 12 damage. One-off card." at bounding box center [65, 122] width 18 height 8
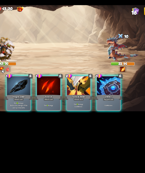
click at [111, 108] on div at bounding box center [111, 107] width 18 height 15
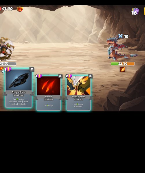
click at [38, 109] on div at bounding box center [42, 103] width 19 height 16
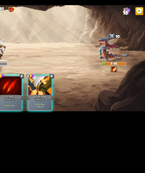
click at [63, 107] on div at bounding box center [65, 107] width 18 height 15
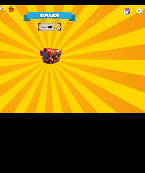
click at [73, 76] on div "Rewards Gold 30 Select a card 1 C Poisoned Claw Attack card Deal 7 damage. Appl…" at bounding box center [72, 87] width 145 height 82
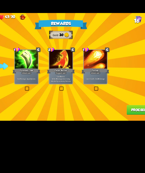
click at [51, 99] on div "Deal 7 damage. Apply 3 poison." at bounding box center [47, 96] width 18 height 8
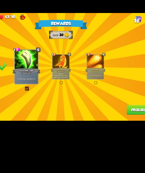
click at [122, 121] on button "Proceed" at bounding box center [131, 118] width 18 height 7
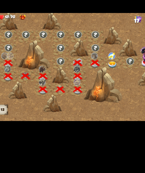
scroll to position [0, 88]
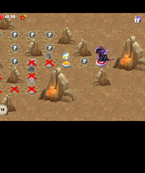
click at [75, 88] on div at bounding box center [69, 100] width 29 height 27
click at [79, 85] on img at bounding box center [76, 84] width 7 height 5
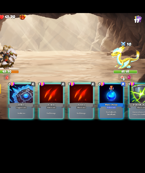
click at [36, 121] on p "Gain 4 armor." at bounding box center [42, 122] width 17 height 2
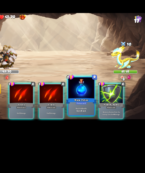
click at [86, 116] on div "Heal for 4 health. One-off card." at bounding box center [87, 119] width 19 height 8
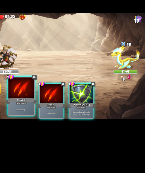
click at [43, 113] on div "Attack card" at bounding box center [42, 114] width 8 height 2
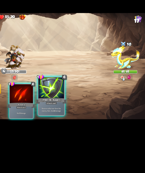
click at [58, 108] on div at bounding box center [64, 103] width 19 height 16
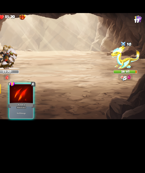
click at [47, 113] on div "Scratch" at bounding box center [42, 115] width 21 height 5
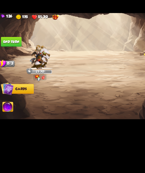
click at [13, 69] on button "End turn" at bounding box center [10, 67] width 16 height 7
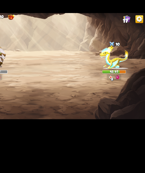
scroll to position [0, 0]
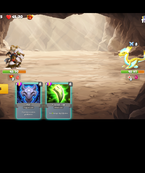
click at [40, 118] on div "If you have no armor, gain 10 armor." at bounding box center [43, 122] width 18 height 8
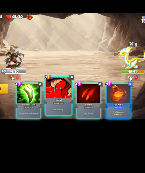
click at [63, 116] on div "Deal 6 damage." at bounding box center [64, 119] width 19 height 8
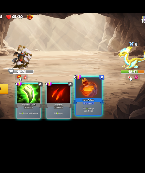
click at [90, 116] on div "Deal 10 damage. One-off card." at bounding box center [87, 119] width 19 height 8
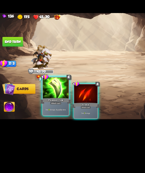
click at [42, 114] on div "Attack card" at bounding box center [42, 114] width 8 height 2
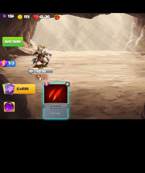
click at [66, 115] on div "1 C Scratch Attack card Deal 7 damage." at bounding box center [87, 109] width 116 height 36
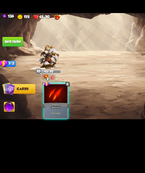
click at [42, 118] on div "Deal 7 damage." at bounding box center [43, 122] width 18 height 8
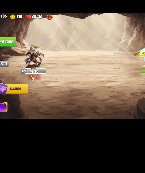
click at [9, 67] on button "End turn" at bounding box center [10, 67] width 16 height 7
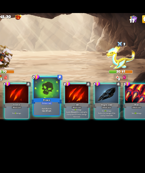
click at [63, 115] on div "Potion card" at bounding box center [65, 114] width 8 height 2
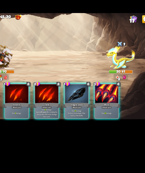
click at [107, 120] on div "Deal 23 damage." at bounding box center [111, 122] width 18 height 8
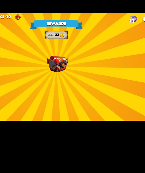
click at [68, 78] on div "Rewards Gold 33 Select a card 1 C Brimstone Attack card Deal 6 damage. Apply 1 …" at bounding box center [72, 87] width 145 height 82
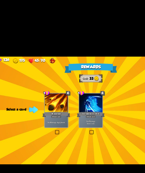
click at [79, 88] on div "Enchanted Scratch" at bounding box center [72, 89] width 21 height 5
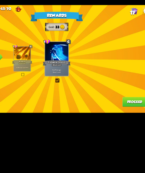
click at [134, 119] on button "Proceed" at bounding box center [131, 118] width 18 height 7
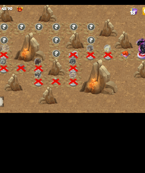
scroll to position [0, 88]
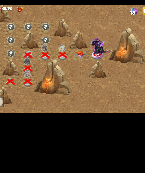
click at [89, 82] on img at bounding box center [89, 83] width 7 height 6
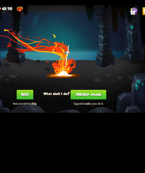
click at [50, 117] on button "Rest" at bounding box center [48, 113] width 12 height 7
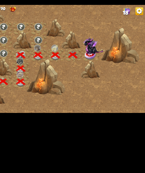
click at [105, 82] on img at bounding box center [105, 76] width 17 height 13
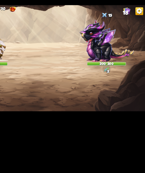
scroll to position [0, 0]
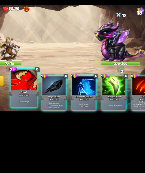
click at [42, 118] on div "Deal 4 damage." at bounding box center [42, 119] width 19 height 8
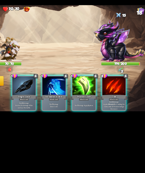
click at [66, 124] on div "1 C Dragon Glass Attack card Deal 12 damage. Reduce the damage of this card by …" at bounding box center [87, 109] width 116 height 36
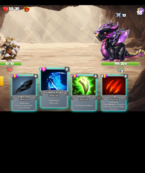
click at [71, 111] on div "Enchanted Scratch" at bounding box center [64, 112] width 23 height 5
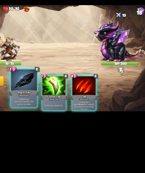
click at [40, 116] on div "Deal 12 damage. Reduce the damage of this card by 2 this battle." at bounding box center [42, 119] width 19 height 8
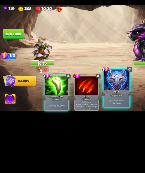
click at [91, 117] on div "If you have no armor, gain 10 armor." at bounding box center [87, 119] width 19 height 8
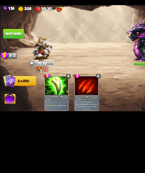
click at [13, 64] on button "End turn" at bounding box center [10, 67] width 16 height 7
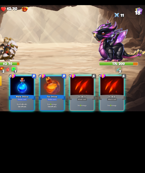
click at [40, 116] on div "Potion card" at bounding box center [43, 117] width 8 height 2
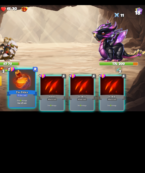
click at [39, 116] on div "Deal 11 damage. One-off card." at bounding box center [42, 119] width 19 height 8
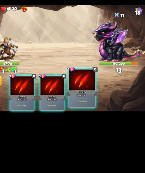
click at [91, 117] on div "Deal 8 damage." at bounding box center [87, 119] width 19 height 8
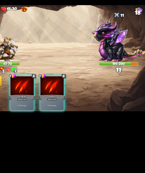
click at [65, 118] on div "Deal 8 damage." at bounding box center [65, 122] width 18 height 8
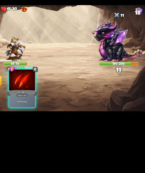
click at [47, 115] on div "Scratch" at bounding box center [42, 112] width 23 height 5
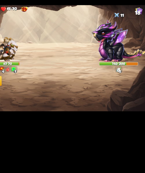
click at [116, 79] on img at bounding box center [115, 73] width 41 height 32
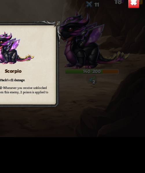
click at [137, 54] on img at bounding box center [138, 52] width 6 height 6
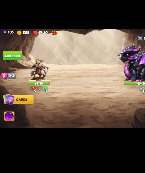
click at [14, 68] on button "End turn" at bounding box center [10, 67] width 16 height 7
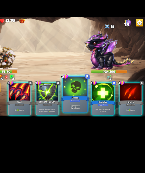
click at [83, 110] on div "Poison" at bounding box center [87, 112] width 23 height 5
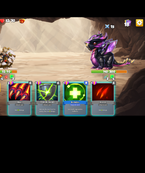
click at [40, 118] on div "Deal 24 damage." at bounding box center [43, 122] width 18 height 8
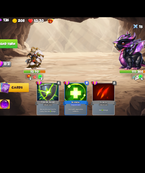
click at [13, 67] on button "End turn" at bounding box center [10, 67] width 16 height 7
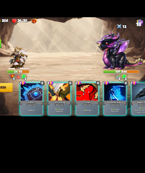
click at [37, 109] on div at bounding box center [43, 107] width 18 height 15
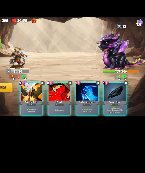
click at [65, 113] on div "Growl" at bounding box center [65, 115] width 21 height 5
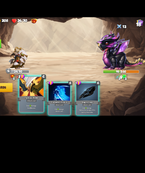
click at [36, 117] on p "Deal 12 damage. Gain 8 armor." at bounding box center [42, 119] width 18 height 4
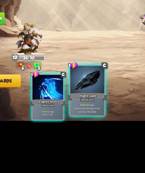
click at [68, 108] on div at bounding box center [64, 103] width 19 height 16
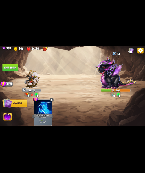
click at [7, 67] on button "End turn" at bounding box center [10, 67] width 16 height 7
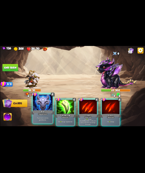
click at [35, 120] on p "If you have no armor, gain 10 armor." at bounding box center [42, 119] width 18 height 4
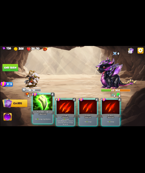
click at [43, 118] on div "Deal 13 damage. Apply 3 poison." at bounding box center [42, 119] width 19 height 8
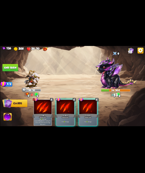
click at [90, 121] on div "Deal 12 damage." at bounding box center [88, 122] width 18 height 8
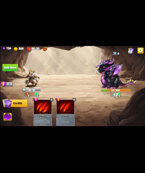
click at [13, 71] on button "End turn" at bounding box center [10, 67] width 16 height 7
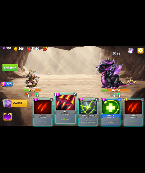
click at [62, 110] on div "Maul" at bounding box center [64, 112] width 23 height 5
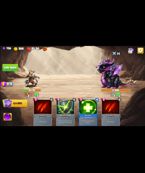
click at [14, 67] on button "End turn" at bounding box center [10, 67] width 16 height 7
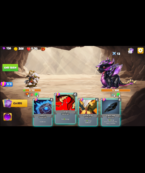
click at [62, 118] on div "Deal 12 damage." at bounding box center [64, 119] width 19 height 8
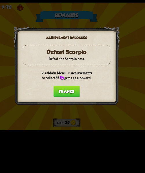
click at [79, 101] on button "Thanks" at bounding box center [72, 102] width 17 height 7
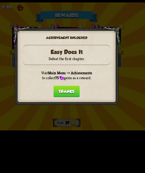
click at [79, 100] on button "Thanks" at bounding box center [72, 102] width 17 height 7
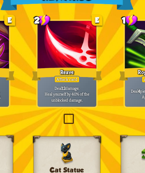
click at [71, 89] on label at bounding box center [71, 89] width 0 height 0
click at [0, 0] on input "checkbox" at bounding box center [0, 0] width 0 height 0
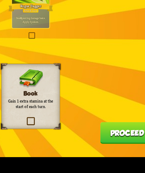
click at [132, 121] on button "Proceed" at bounding box center [131, 118] width 18 height 7
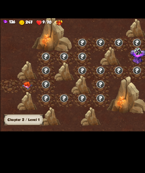
click at [18, 92] on img at bounding box center [19, 94] width 7 height 6
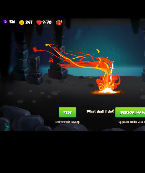
click at [50, 114] on button "Rest" at bounding box center [48, 113] width 12 height 7
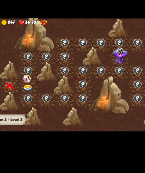
click at [33, 97] on img at bounding box center [32, 96] width 7 height 5
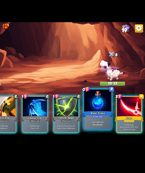
click at [112, 118] on p "Heal for 4 health." at bounding box center [110, 118] width 18 height 2
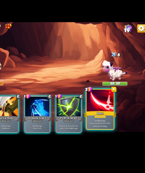
click at [117, 119] on p "Deal 12 damage. Heal yourself by 40% of the unblocked damage." at bounding box center [110, 119] width 18 height 6
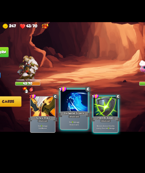
click at [69, 119] on p "Deal 9 damage. Draw 1 card." at bounding box center [65, 119] width 18 height 4
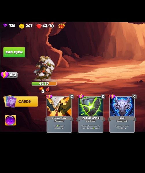
click at [10, 64] on button "End turn" at bounding box center [10, 67] width 16 height 7
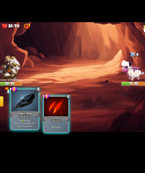
click at [40, 117] on p "Deal 14 damage. Reduce the damage of this card by 2 this battle." at bounding box center [42, 119] width 18 height 6
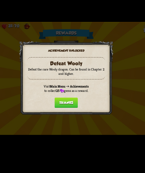
click at [72, 104] on button "Thanks" at bounding box center [72, 103] width 17 height 7
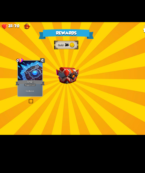
click at [75, 91] on div "Rewards Gold 36 Select a card 0 C Deflect Support card Gain 4 armor. 1 C Fire B…" at bounding box center [72, 87] width 145 height 82
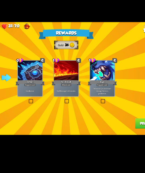
click at [97, 102] on label at bounding box center [97, 102] width 0 height 0
click at [0, 0] on input "checkbox" at bounding box center [0, 0] width 0 height 0
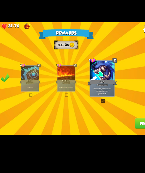
click at [124, 118] on button "Proceed" at bounding box center [131, 118] width 18 height 7
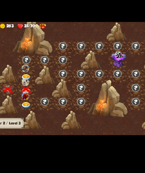
click at [32, 107] on img at bounding box center [32, 105] width 7 height 5
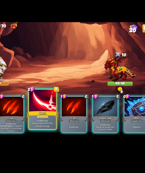
click at [69, 121] on p "Deal 12 damage. Heal yourself by 40% of the unblocked damage." at bounding box center [65, 119] width 18 height 6
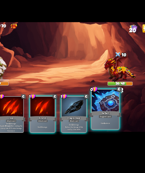
click at [113, 119] on p "Gain 4 armor." at bounding box center [110, 119] width 18 height 2
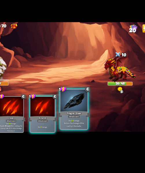
click at [90, 118] on p "Deal 14 damage. Reduce the damage of this card by 2 this battle." at bounding box center [88, 119] width 18 height 6
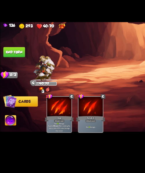
click at [11, 68] on button "End turn" at bounding box center [10, 67] width 16 height 7
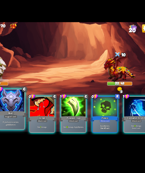
click at [44, 117] on div "If you have no armor, gain 10 armor." at bounding box center [42, 119] width 19 height 8
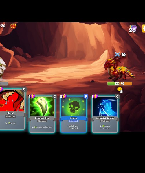
click at [39, 114] on div "Attack card" at bounding box center [42, 114] width 8 height 2
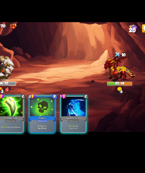
click at [69, 116] on div "Potion card" at bounding box center [65, 117] width 8 height 2
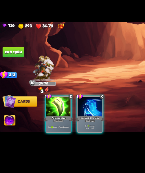
click at [42, 116] on div "Attack card" at bounding box center [43, 117] width 8 height 2
click at [63, 114] on div "1 C Poisoned Claw Attack card Deal 10 damage. Apply 3 poison. 1 C Enchanted Scr…" at bounding box center [87, 109] width 116 height 36
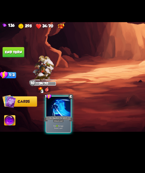
click at [44, 116] on div "Attack card" at bounding box center [43, 117] width 8 height 2
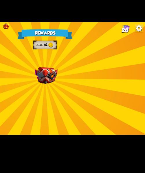
click at [84, 84] on div "Rewards Gold 54 Select a card 1 C [PERSON_NAME] Attack card Remove all armor fr…" at bounding box center [72, 87] width 145 height 82
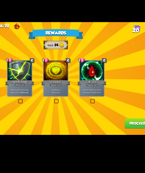
click at [45, 102] on label at bounding box center [45, 102] width 0 height 0
click at [0, 0] on input "checkbox" at bounding box center [0, 0] width 0 height 0
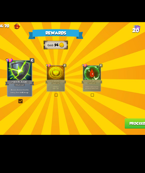
click at [130, 125] on div "Rewards Gold 54 Card selected 1 C [PERSON_NAME] Attack card Remove all armor fr…" at bounding box center [72, 87] width 145 height 82
click at [133, 122] on button "Proceed" at bounding box center [131, 118] width 18 height 7
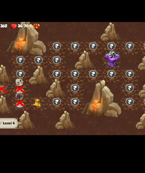
click at [44, 108] on div at bounding box center [45, 105] width 13 height 10
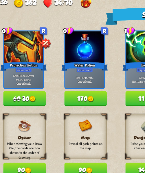
click at [18, 90] on button "60 30" at bounding box center [18, 89] width 18 height 6
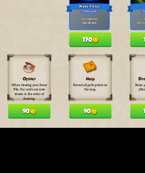
click at [50, 121] on button "90" at bounding box center [44, 120] width 18 height 6
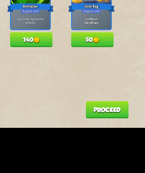
click at [132, 119] on button "Proceed" at bounding box center [128, 119] width 18 height 7
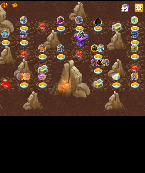
click at [58, 109] on div at bounding box center [59, 105] width 13 height 10
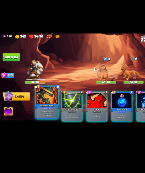
click at [38, 111] on div "Protection Potion" at bounding box center [42, 112] width 23 height 5
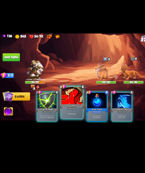
click at [67, 114] on div "Attack card" at bounding box center [65, 114] width 8 height 2
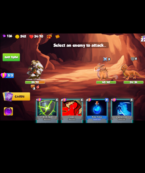
click at [64, 117] on div at bounding box center [65, 114] width 18 height 15
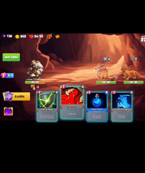
click at [71, 115] on div "Deal 4 damage." at bounding box center [64, 119] width 19 height 8
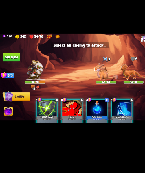
click at [71, 118] on div at bounding box center [65, 114] width 18 height 15
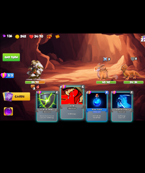
click at [68, 115] on div "Attack card" at bounding box center [65, 114] width 8 height 2
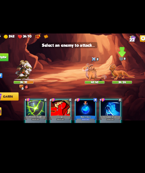
click at [122, 82] on img at bounding box center [120, 80] width 23 height 15
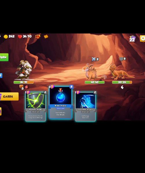
click at [66, 114] on div "Potion card" at bounding box center [65, 114] width 8 height 2
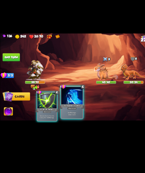
click at [71, 118] on p "Deal 7 damage. Draw 1 card." at bounding box center [65, 119] width 18 height 4
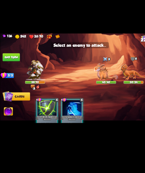
click at [95, 86] on img at bounding box center [96, 80] width 22 height 15
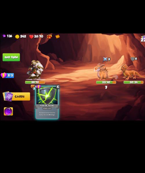
click at [46, 113] on div "Attack card" at bounding box center [42, 114] width 8 height 2
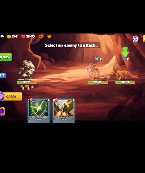
click at [121, 86] on img at bounding box center [120, 80] width 23 height 15
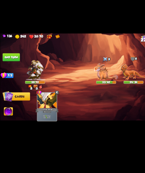
click at [17, 69] on button "End turn" at bounding box center [10, 67] width 16 height 7
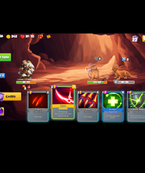
click at [64, 115] on div "Attack card" at bounding box center [65, 114] width 8 height 2
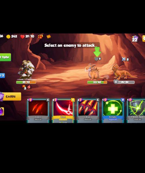
click at [97, 80] on img at bounding box center [96, 80] width 22 height 15
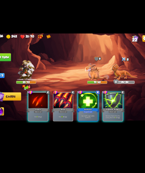
click at [87, 120] on p "Gain health regeneration for 3 turns." at bounding box center [87, 121] width 17 height 3
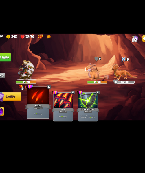
click at [42, 116] on div "Deal 8 damage." at bounding box center [42, 119] width 19 height 8
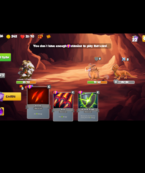
click at [90, 121] on p "Remove all armor from the enemy, then deal 7 damage." at bounding box center [87, 121] width 17 height 3
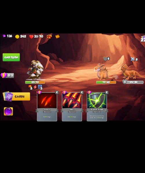
click at [6, 71] on button "End turn" at bounding box center [10, 67] width 16 height 7
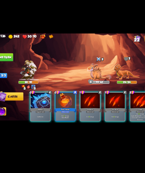
click at [44, 116] on div "Support card" at bounding box center [42, 117] width 9 height 2
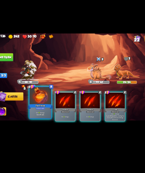
click at [44, 117] on p "Deal 11 damage." at bounding box center [42, 118] width 18 height 2
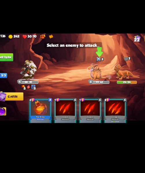
click at [98, 85] on img at bounding box center [96, 80] width 22 height 15
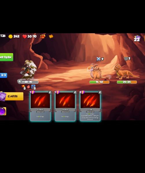
click at [89, 118] on p "Deal 15 damage. Applies Wound effect, making the enemy take 20% more damage thi…" at bounding box center [87, 121] width 17 height 7
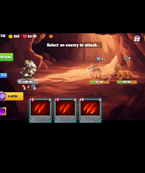
click at [94, 84] on img at bounding box center [96, 80] width 22 height 15
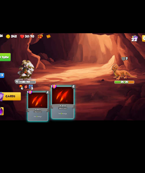
click at [68, 120] on p "Deal 9 damage." at bounding box center [65, 119] width 18 height 2
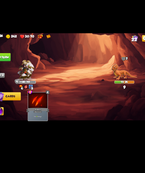
click at [11, 66] on button "End turn" at bounding box center [10, 67] width 16 height 7
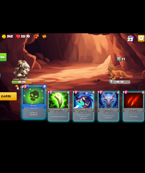
click at [40, 118] on p "Apply 4 poison." at bounding box center [42, 118] width 18 height 2
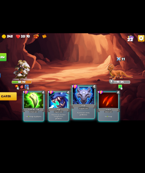
click at [88, 122] on div "If you have no armor, gain 10 armor." at bounding box center [87, 119] width 19 height 8
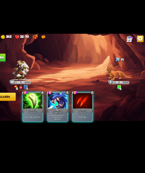
click at [65, 116] on div "Support card" at bounding box center [65, 117] width 9 height 2
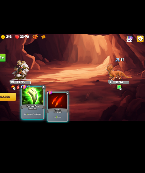
click at [42, 117] on div "Deal 11 damage. Apply 3 poison." at bounding box center [42, 119] width 19 height 8
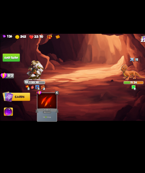
click at [8, 68] on button "End turn" at bounding box center [10, 67] width 16 height 7
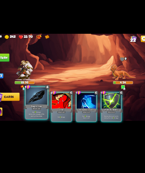
click at [43, 118] on p "Deal 17 damage. Reduce the damage of this card by 2 this battle." at bounding box center [42, 119] width 18 height 6
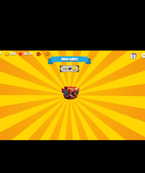
click at [77, 85] on img at bounding box center [73, 84] width 16 height 12
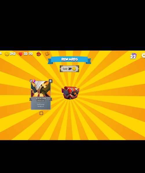
click at [82, 85] on div "Rewards Gold 39 Select a card 2 C Tactical Strike Attack card Deal 7 damage. Ga…" at bounding box center [72, 87] width 145 height 82
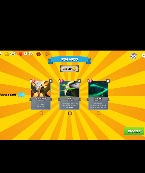
click at [49, 91] on div "Attack card" at bounding box center [46, 91] width 8 height 2
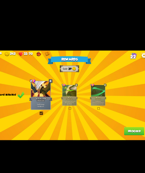
click at [137, 121] on button "Proceed" at bounding box center [131, 118] width 18 height 7
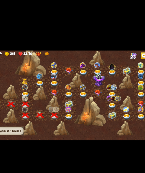
click at [31, 74] on img at bounding box center [32, 73] width 7 height 5
click at [83, 109] on div at bounding box center [91, 101] width 29 height 27
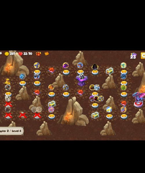
scroll to position [0, 38]
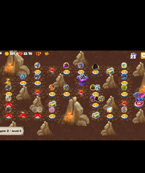
click at [60, 105] on img at bounding box center [56, 105] width 7 height 5
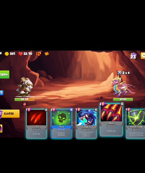
click at [114, 119] on p "Deal 20 damage." at bounding box center [110, 119] width 18 height 2
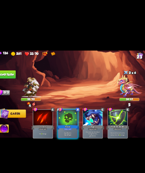
click at [4, 118] on img at bounding box center [7, 117] width 8 height 8
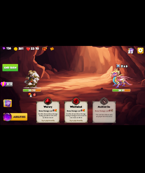
click at [14, 67] on button "End turn" at bounding box center [10, 67] width 16 height 7
click at [129, 84] on div "Player turn" at bounding box center [72, 86] width 145 height 22
click at [124, 83] on img at bounding box center [121, 78] width 23 height 21
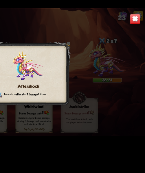
click at [141, 55] on img at bounding box center [138, 52] width 6 height 6
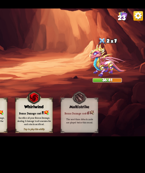
scroll to position [0, 0]
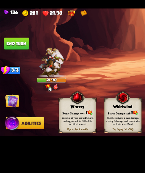
click at [8, 104] on img at bounding box center [7, 103] width 8 height 8
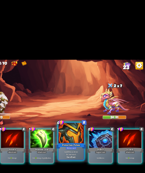
click at [79, 116] on p "Gain 3 Bonus Armor for one round." at bounding box center [88, 118] width 18 height 4
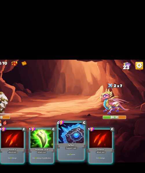
click at [86, 113] on div "Support card" at bounding box center [88, 114] width 10 height 2
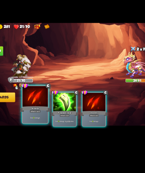
click at [40, 113] on div "Attack card" at bounding box center [42, 114] width 8 height 2
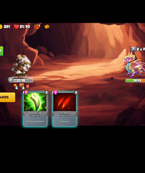
click at [51, 118] on div "Deal 11 damage. Apply 3 poison." at bounding box center [43, 122] width 18 height 8
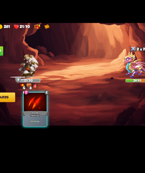
click at [62, 120] on div "1 C Scratch Attack card Deal 9 damage." at bounding box center [87, 109] width 116 height 36
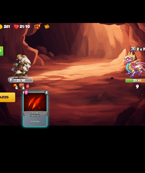
click at [51, 121] on div "Deal 9 damage." at bounding box center [43, 122] width 18 height 8
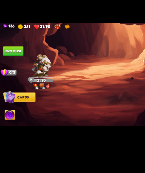
click at [8, 69] on button "End turn" at bounding box center [10, 67] width 16 height 7
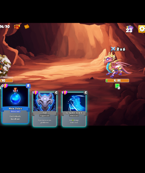
click at [38, 117] on p "Heal for 4 health." at bounding box center [42, 118] width 18 height 2
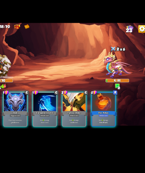
click at [42, 122] on b "10" at bounding box center [41, 123] width 1 height 2
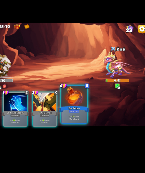
click at [90, 121] on b "One-off card." at bounding box center [87, 120] width 7 height 2
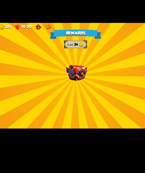
click at [77, 87] on img at bounding box center [73, 84] width 16 height 12
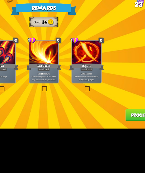
click at [102, 87] on div "Riposte" at bounding box center [98, 89] width 21 height 5
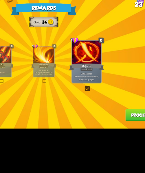
click at [126, 116] on button "Proceed" at bounding box center [131, 118] width 18 height 7
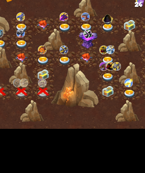
click at [71, 95] on img at bounding box center [71, 94] width 7 height 7
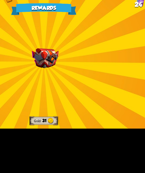
click at [76, 83] on img at bounding box center [73, 84] width 16 height 12
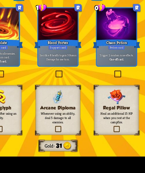
click at [101, 86] on div "Trigger 2 random rune effects. One-off card." at bounding box center [99, 83] width 18 height 8
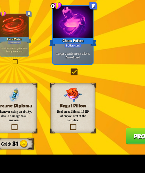
click at [101, 112] on p "Heal an additional 15 HP when you rest at the campfire." at bounding box center [98, 110] width 16 height 6
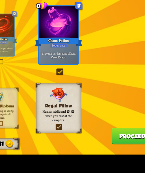
click at [134, 119] on button "Proceed" at bounding box center [131, 118] width 18 height 7
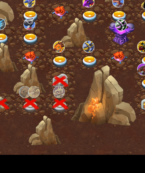
click at [75, 83] on div at bounding box center [72, 85] width 13 height 10
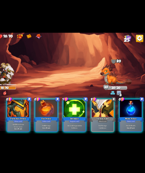
click at [133, 120] on b "4" at bounding box center [133, 121] width 1 height 2
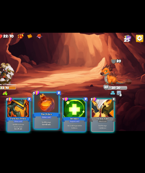
click at [66, 111] on div "Fire Potion" at bounding box center [64, 112] width 23 height 5
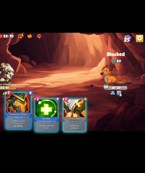
click at [40, 120] on p "Gain 3 Bonus Armor for one round." at bounding box center [42, 118] width 18 height 4
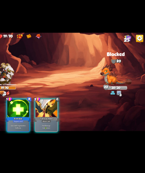
click at [62, 118] on div "Deal 7 damage. Gain 11 armor." at bounding box center [65, 122] width 18 height 8
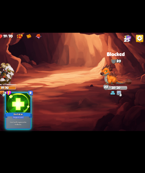
click at [40, 117] on div "Gain health regeneration for 3 turns." at bounding box center [42, 119] width 19 height 8
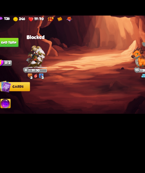
click at [16, 70] on button "End turn" at bounding box center [10, 68] width 16 height 8
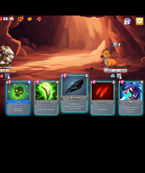
click at [86, 119] on p "Deal 12 damage. Reduce the damage of this card by 2 this battle." at bounding box center [88, 119] width 18 height 6
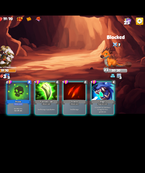
click at [43, 122] on div "Apply 4 poison. One-off card." at bounding box center [43, 122] width 18 height 8
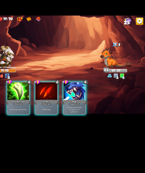
click at [42, 118] on div "Deal 7 damage. Apply 3 poison." at bounding box center [43, 122] width 18 height 8
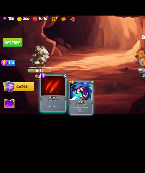
click at [44, 118] on p "Deal 5 damage." at bounding box center [42, 119] width 18 height 2
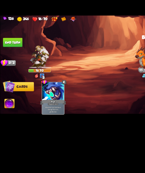
click at [11, 66] on button "End turn" at bounding box center [10, 67] width 16 height 7
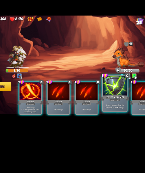
click at [108, 120] on p "Remove all armor from the enemy, then deal 4 damage." at bounding box center [110, 119] width 18 height 4
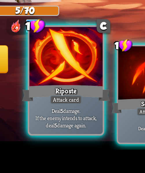
click at [41, 118] on p "Deal 5 damage. If the enemy intends to attack, deal 5 damage again." at bounding box center [42, 119] width 18 height 6
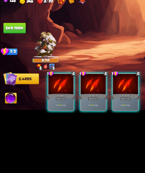
click at [4, 118] on img at bounding box center [7, 117] width 8 height 8
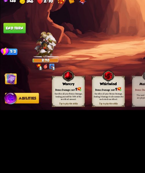
click at [15, 68] on button "End turn" at bounding box center [10, 67] width 16 height 7
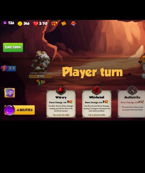
click at [7, 103] on img at bounding box center [7, 103] width 8 height 8
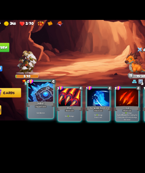
click at [44, 116] on div "Gain 4 armor." at bounding box center [42, 119] width 19 height 8
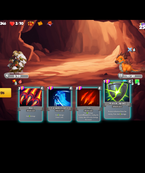
click at [109, 123] on div "Remove all armor from the enemy, then deal 5 damage." at bounding box center [110, 119] width 19 height 8
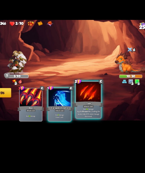
click at [86, 114] on div "Attack card" at bounding box center [88, 114] width 8 height 2
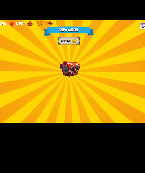
click at [79, 81] on img at bounding box center [73, 84] width 16 height 12
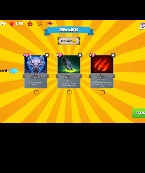
click at [46, 99] on div "If you have no armor, gain 10 armor." at bounding box center [47, 96] width 18 height 8
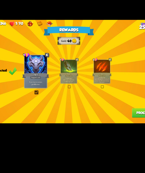
click at [129, 120] on button "Proceed" at bounding box center [131, 118] width 18 height 7
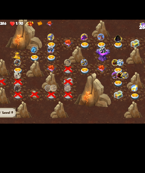
click at [83, 88] on div at bounding box center [91, 101] width 29 height 27
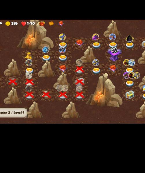
click at [53, 74] on div at bounding box center [59, 75] width 13 height 10
click at [62, 85] on img at bounding box center [58, 84] width 7 height 6
click at [58, 83] on img at bounding box center [58, 84] width 7 height 6
click at [111, 61] on img at bounding box center [111, 60] width 8 height 8
click at [62, 84] on img at bounding box center [58, 84] width 7 height 6
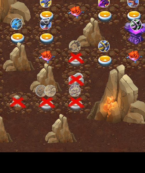
click at [56, 86] on img at bounding box center [58, 84] width 7 height 6
click at [58, 86] on img at bounding box center [58, 84] width 7 height 6
click at [60, 83] on img at bounding box center [58, 84] width 7 height 6
click at [58, 82] on img at bounding box center [58, 84] width 7 height 6
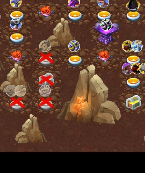
scroll to position [0, 33]
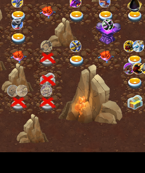
click at [73, 85] on img at bounding box center [72, 86] width 7 height 5
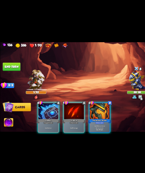
scroll to position [0, 0]
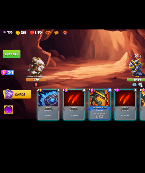
click at [42, 108] on div at bounding box center [43, 107] width 18 height 15
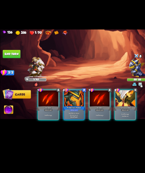
click at [63, 119] on p "Gain 3 Bonus Armor for one round." at bounding box center [65, 120] width 17 height 3
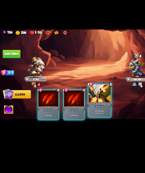
click at [86, 116] on div "Deal 7 damage. Gain 11 armor." at bounding box center [87, 119] width 19 height 8
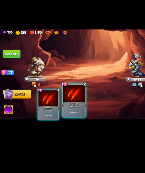
click at [68, 118] on div "Deal 5 damage." at bounding box center [64, 119] width 19 height 8
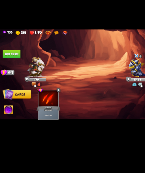
click at [36, 118] on div "Deal 5 damage." at bounding box center [43, 122] width 18 height 8
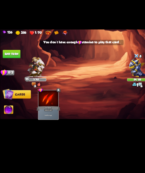
click at [10, 70] on button "End turn" at bounding box center [10, 67] width 16 height 7
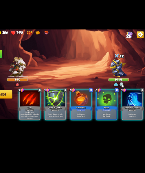
click at [89, 125] on div "2 C Claw Attack card Deal 12 damage. Applies Wound effect, making the enemy tak…" at bounding box center [87, 109] width 116 height 36
click at [91, 120] on p "Deal 8 damage." at bounding box center [87, 121] width 17 height 2
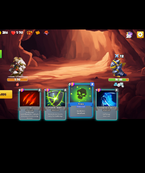
click at [84, 119] on div "One-off card." at bounding box center [88, 120] width 18 height 2
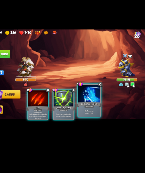
click at [90, 120] on p "Deal 7 damage. Draw 1 card." at bounding box center [88, 119] width 18 height 4
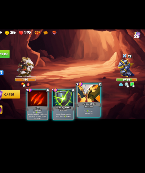
click at [90, 114] on div "Attack card" at bounding box center [88, 114] width 8 height 2
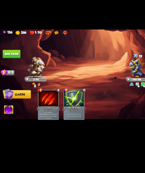
click at [14, 68] on button "End turn" at bounding box center [10, 67] width 16 height 7
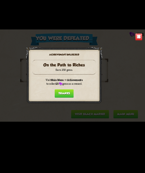
click at [78, 101] on button "Thanks" at bounding box center [72, 102] width 17 height 7
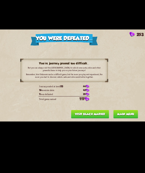
click at [93, 122] on button "Visit Black Market" at bounding box center [96, 120] width 34 height 7
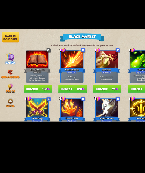
click at [11, 86] on span "Companions" at bounding box center [9, 87] width 16 height 3
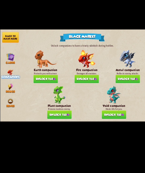
click at [79, 89] on button "Unlock 150" at bounding box center [76, 89] width 21 height 7
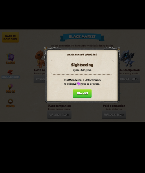
click at [77, 100] on button "Thanks" at bounding box center [72, 102] width 17 height 7
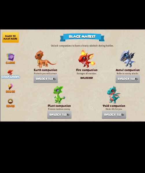
click at [79, 88] on div "Unlocked" at bounding box center [76, 89] width 21 height 6
click at [10, 53] on button "Back to main menu" at bounding box center [9, 52] width 15 height 9
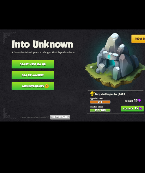
click at [32, 75] on button "Start new game" at bounding box center [28, 76] width 37 height 7
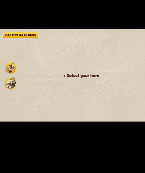
click at [9, 95] on img at bounding box center [9, 93] width 10 height 10
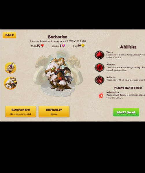
click at [116, 119] on button "Start game" at bounding box center [111, 118] width 23 height 7
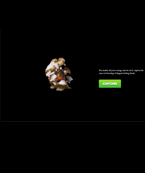
click at [102, 97] on button "Continue" at bounding box center [97, 93] width 20 height 7
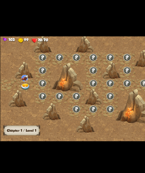
click at [18, 119] on h3 "Chapter 1 / Level 1" at bounding box center [16, 118] width 23 height 3
click at [21, 119] on h3 "Chapter 1 / Level 1" at bounding box center [16, 118] width 23 height 3
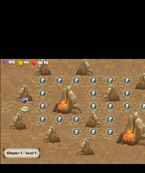
click at [22, 80] on div at bounding box center [19, 84] width 13 height 10
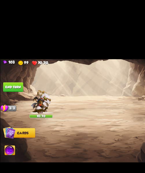
click at [17, 86] on img at bounding box center [72, 87] width 145 height 82
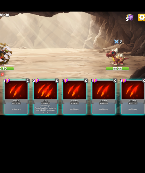
click at [68, 118] on p "Deal 12 damage. Applies Wound effect, making the enemy take 20% more damage thi…" at bounding box center [65, 121] width 17 height 7
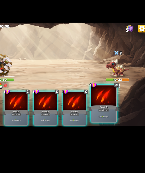
click at [116, 117] on div "Deal 7 damage." at bounding box center [110, 119] width 19 height 8
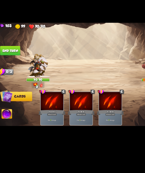
click at [16, 67] on button "End turn" at bounding box center [10, 68] width 16 height 8
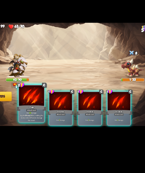
click at [47, 117] on p "Deal 14 damage. Applies Wound effect, making the enemy take 20% more damage thi…" at bounding box center [42, 119] width 18 height 8
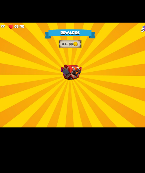
click at [67, 91] on div "Rewards Gold 33 Select a card 1 C Enchanted Scratch Attack card Deal 7 damage. …" at bounding box center [72, 87] width 145 height 82
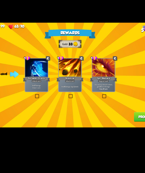
click at [45, 102] on label at bounding box center [45, 102] width 0 height 0
click at [0, 0] on input "checkbox" at bounding box center [0, 0] width 0 height 0
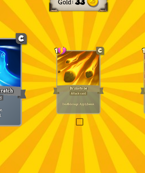
click at [74, 79] on div at bounding box center [72, 82] width 13 height 11
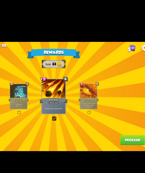
click at [133, 121] on button "Proceed" at bounding box center [131, 118] width 18 height 7
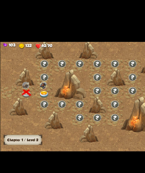
click at [32, 86] on img at bounding box center [32, 84] width 7 height 5
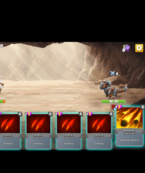
click at [135, 118] on p "Deal 6 damage. Apply 1 weak." at bounding box center [133, 119] width 18 height 2
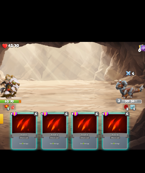
click at [119, 76] on img at bounding box center [121, 81] width 21 height 14
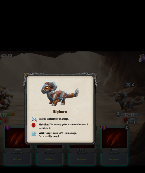
click at [114, 63] on div "Bighorn Intends to attack for 4 damage . Medalion – The enemy gains 3 armor whe…" at bounding box center [72, 87] width 145 height 82
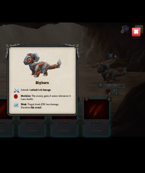
click at [141, 58] on div "Bighorn Intends to attack for 4 damage . Medalion – The enemy gains 3 armor whe…" at bounding box center [72, 87] width 145 height 82
click at [139, 55] on img at bounding box center [138, 52] width 6 height 6
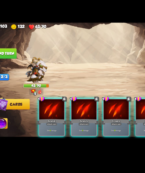
click at [68, 113] on div "Scratch" at bounding box center [65, 115] width 21 height 5
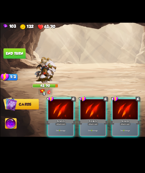
click at [93, 114] on div "Scratch" at bounding box center [87, 115] width 21 height 5
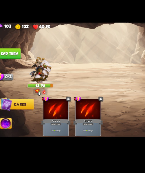
click at [13, 68] on button "End turn" at bounding box center [10, 67] width 16 height 7
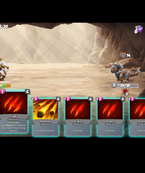
click at [45, 116] on p "Deal 13 damage. Applies Wound effect, making the enemy take 20% more damage thi…" at bounding box center [42, 119] width 18 height 8
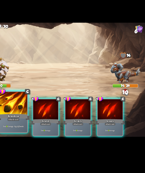
click at [46, 119] on p "Deal 9 damage. Apply 1 weak." at bounding box center [42, 119] width 18 height 2
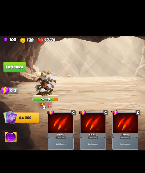
click at [12, 66] on button "End turn" at bounding box center [10, 67] width 16 height 7
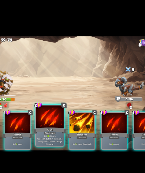
click at [66, 122] on div "Deal 15 damage. Applies Wound effect, making the enemy take 20% more damage thi…" at bounding box center [64, 119] width 19 height 8
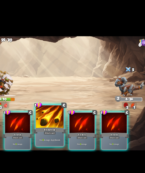
click at [63, 122] on div "Deal 9 damage. Apply 1 weak." at bounding box center [64, 119] width 19 height 8
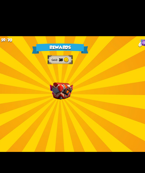
click at [80, 82] on img at bounding box center [73, 84] width 16 height 12
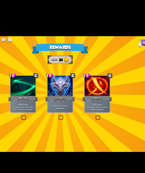
click at [75, 99] on div "If you have no armor, gain 10 armor." at bounding box center [73, 96] width 18 height 8
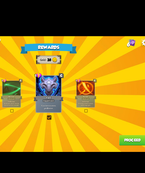
click at [130, 125] on div "Rewards Gold 38 Card selected 1 C Rebound Attack card Deal 8 damage. Put the ne…" at bounding box center [72, 87] width 145 height 82
click at [52, 95] on p "Deal 8 damage. Put the next card you play this turn on top of your draw pile." at bounding box center [46, 93] width 12 height 4
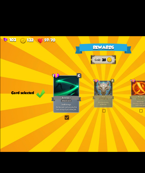
click at [78, 93] on p "If you have no armor, gain 10 armor." at bounding box center [72, 93] width 12 height 3
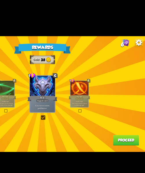
click at [139, 121] on button "Proceed" at bounding box center [131, 118] width 18 height 7
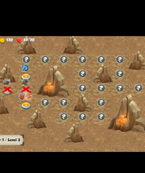
click at [33, 71] on div at bounding box center [32, 74] width 13 height 10
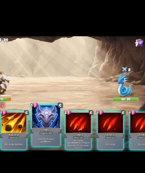
click at [65, 121] on p "If you have no armor, gain 10 armor." at bounding box center [65, 119] width 18 height 4
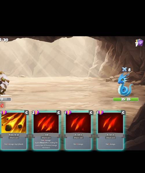
click at [65, 119] on p "Deal 9 damage. Applies Wound effect, making the enemy take 20% more damage this…" at bounding box center [65, 121] width 17 height 7
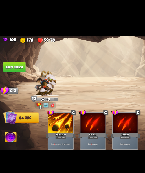
click at [10, 70] on button "End turn" at bounding box center [10, 67] width 16 height 7
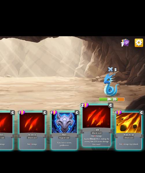
click at [113, 122] on div "Deal 9 damage. Applies Wound effect, making the enemy take 20% more damage this…" at bounding box center [110, 119] width 19 height 8
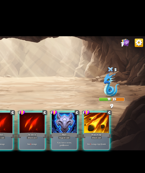
click at [114, 121] on p "Deal 5 damage. Apply 1 weak." at bounding box center [110, 122] width 17 height 2
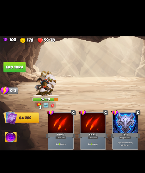
click at [14, 69] on button "End turn" at bounding box center [10, 67] width 16 height 7
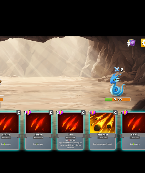
click at [86, 118] on p "Deal 11 damage. Applies Wound effect, making the enemy take 20% more damage thi…" at bounding box center [87, 121] width 17 height 7
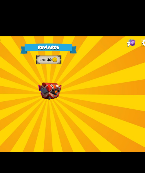
click at [75, 84] on img at bounding box center [73, 84] width 16 height 12
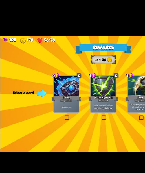
click at [43, 84] on div at bounding box center [47, 81] width 18 height 15
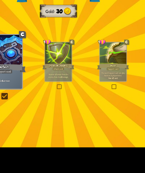
click at [75, 89] on div "[PERSON_NAME]" at bounding box center [72, 88] width 15 height 3
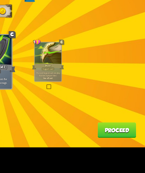
click at [135, 121] on button "Proceed" at bounding box center [131, 118] width 18 height 7
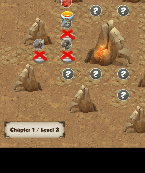
scroll to position [0, 1]
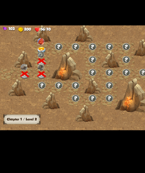
click at [34, 66] on img at bounding box center [31, 68] width 5 height 5
click at [34, 62] on img at bounding box center [32, 64] width 7 height 5
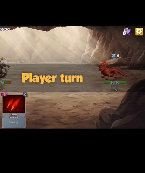
scroll to position [0, 0]
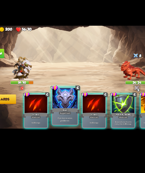
click at [57, 121] on div "If you have no armor, gain 10 armor." at bounding box center [64, 119] width 19 height 8
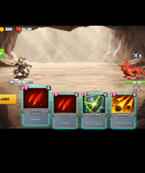
click at [40, 121] on div "Deal 5 damage." at bounding box center [42, 119] width 19 height 8
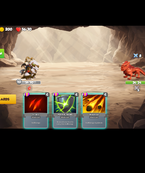
click at [41, 121] on b "5" at bounding box center [41, 122] width 1 height 2
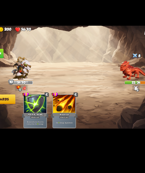
click at [16, 67] on button "End turn" at bounding box center [10, 67] width 16 height 7
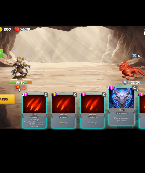
click at [113, 121] on p "If you have no armor, gain 10 armor." at bounding box center [110, 119] width 18 height 4
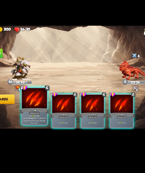
click at [38, 120] on p "Deal 13 damage. Applies Wound effect, making the enemy take 20% more damage thi…" at bounding box center [42, 119] width 18 height 8
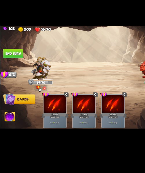
click at [15, 70] on button "End turn" at bounding box center [10, 67] width 16 height 7
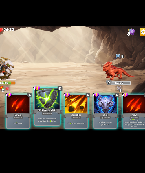
click at [65, 118] on p "Remove all armor from the enemy, then deal 6 damage." at bounding box center [65, 119] width 18 height 4
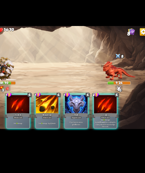
click at [115, 144] on div "103 200 56/70 8 Select an enemy to attack... You don't have enough stamina to p…" at bounding box center [72, 86] width 145 height 173
click at [115, 122] on p "Deal 15 damage. Applies Wound effect, making the enemy take 20% more damage thi…" at bounding box center [110, 121] width 17 height 7
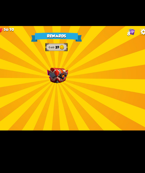
click at [83, 80] on div "Rewards Gold 37 Select a card 1 C Rage Support card Whenever you deal direct da…" at bounding box center [72, 87] width 145 height 82
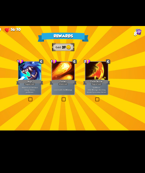
click at [75, 99] on div "Lose 2 health. Deal 14 damage." at bounding box center [73, 96] width 18 height 8
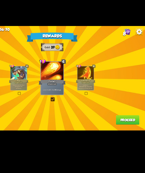
click at [124, 127] on div "Rewards Gold 37 Card selected 1 C Rage Support card Whenever you deal direct da…" at bounding box center [72, 87] width 145 height 82
click at [132, 122] on button "Proceed" at bounding box center [131, 118] width 18 height 7
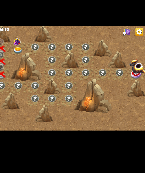
click at [47, 64] on img at bounding box center [45, 64] width 7 height 5
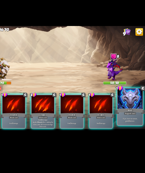
click at [136, 113] on div "Support card" at bounding box center [133, 114] width 10 height 2
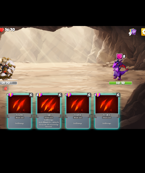
click at [70, 115] on div "Claw" at bounding box center [65, 115] width 21 height 5
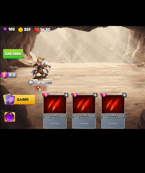
click at [12, 67] on button "End turn" at bounding box center [10, 67] width 16 height 7
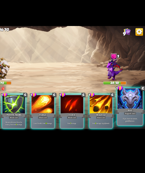
click at [138, 114] on div "Shell" at bounding box center [132, 112] width 23 height 5
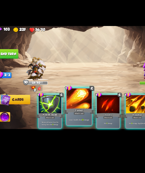
click at [64, 116] on div "Lose 2 health. Deal 16 damage." at bounding box center [64, 119] width 19 height 8
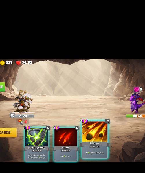
click at [91, 100] on div at bounding box center [87, 103] width 19 height 16
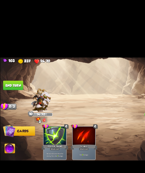
click at [1, 57] on img at bounding box center [72, 87] width 145 height 82
click at [8, 67] on button "End turn" at bounding box center [10, 67] width 16 height 7
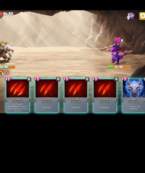
click at [39, 118] on p "Deal 15 damage. Applies Wound effect, making the enemy take 20% more damage thi…" at bounding box center [42, 121] width 17 height 7
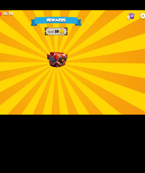
click at [86, 99] on div "Rewards Gold 32 Select a card 1 C Life Leech Support card Heal for 1 health eve…" at bounding box center [72, 87] width 145 height 82
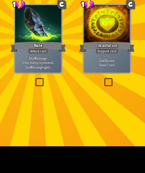
click at [72, 96] on p "Deal 6 damage. If the enemy is poisoned, deal 6 damage again." at bounding box center [72, 95] width 17 height 5
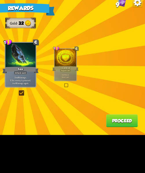
click at [134, 119] on button "Proceed" at bounding box center [131, 118] width 18 height 7
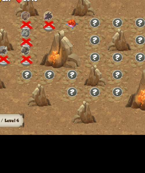
click at [58, 62] on img at bounding box center [58, 63] width 7 height 6
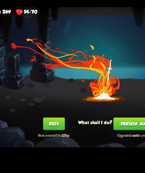
click at [49, 115] on button "Rest" at bounding box center [48, 113] width 12 height 7
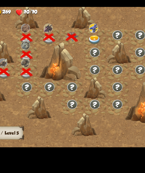
click at [72, 62] on div at bounding box center [72, 64] width 13 height 10
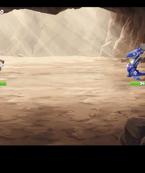
click at [0, 0] on div "Player turn" at bounding box center [0, 0] width 0 height 0
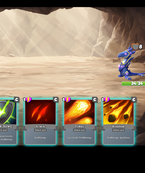
click at [113, 78] on div "Player turn" at bounding box center [72, 86] width 145 height 22
click at [117, 82] on div "Player turn" at bounding box center [72, 86] width 145 height 22
click at [114, 82] on img at bounding box center [121, 78] width 23 height 21
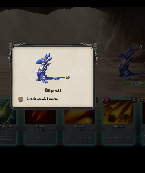
click at [94, 74] on div at bounding box center [72, 86] width 52 height 40
click at [108, 74] on div "Empress Intends to stack 8 armor ." at bounding box center [72, 87] width 145 height 82
click at [108, 82] on div "Empress Intends to stack 8 armor ." at bounding box center [72, 87] width 145 height 82
click at [116, 85] on div "Empress Intends to stack 8 armor ." at bounding box center [72, 87] width 145 height 82
click at [114, 84] on div "Empress Intends to stack 8 armor ." at bounding box center [72, 87] width 145 height 82
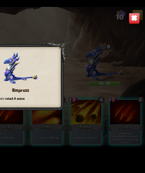
click at [141, 55] on img at bounding box center [138, 52] width 6 height 6
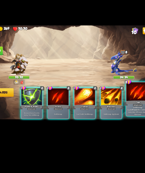
click at [136, 119] on p "Deal 12 damage. Applies Wound effect, making the enemy take 20% more damage thi…" at bounding box center [133, 119] width 18 height 8
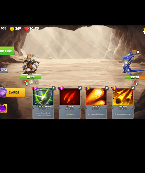
click at [12, 70] on button "End turn" at bounding box center [10, 67] width 16 height 7
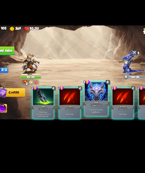
click at [88, 118] on p "If you have no armor, gain 10 armor." at bounding box center [88, 119] width 18 height 4
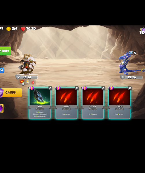
click at [115, 121] on p "Deal 7 damage." at bounding box center [110, 122] width 17 height 2
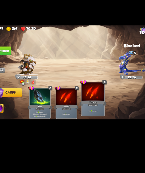
click at [90, 122] on div "Deal 7 damage." at bounding box center [87, 119] width 19 height 8
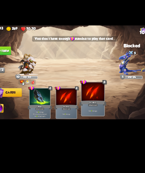
click at [92, 121] on div "Deal 7 damage." at bounding box center [87, 119] width 19 height 8
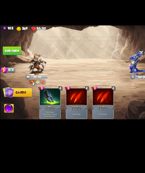
click at [12, 69] on button "End turn" at bounding box center [10, 67] width 16 height 7
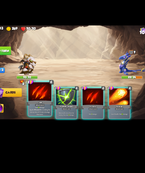
click at [42, 120] on p "Deal 14 damage. Applies Wound effect, making the enemy take 20% more damage thi…" at bounding box center [42, 119] width 18 height 8
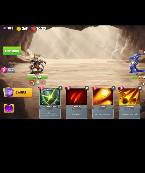
click at [12, 69] on button "End turn" at bounding box center [10, 67] width 16 height 7
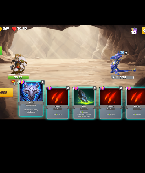
click at [38, 115] on div "If you have no armor, gain 10 armor." at bounding box center [42, 119] width 19 height 8
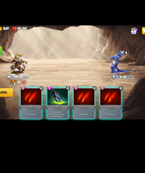
click at [119, 118] on div "Deal 8 damage." at bounding box center [111, 122] width 18 height 8
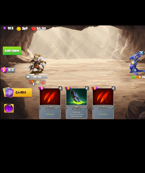
click at [16, 64] on button "End turn" at bounding box center [10, 67] width 16 height 7
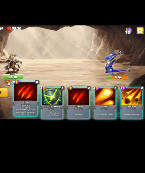
click at [39, 114] on div "Attack card" at bounding box center [42, 114] width 8 height 2
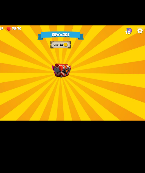
click at [80, 77] on div "Rewards Gold 36 Select a card 2 C Claw Attack card Deal 12 damage. Applies Woun…" at bounding box center [72, 87] width 145 height 82
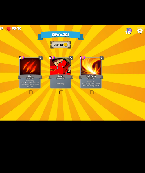
click at [71, 98] on div "Deal 4 damage." at bounding box center [73, 96] width 18 height 8
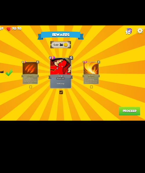
click at [136, 116] on button "Proceed" at bounding box center [131, 118] width 18 height 7
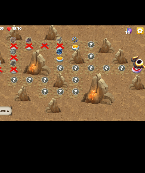
click at [137, 119] on div at bounding box center [89, 88] width 179 height 85
